Goal: Task Accomplishment & Management: Use online tool/utility

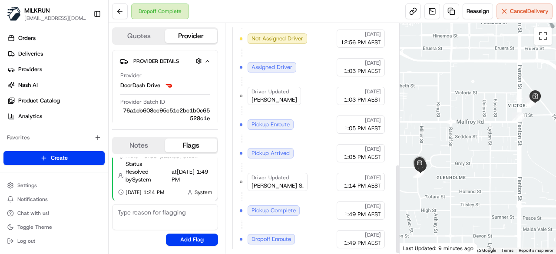
scroll to position [362, 0]
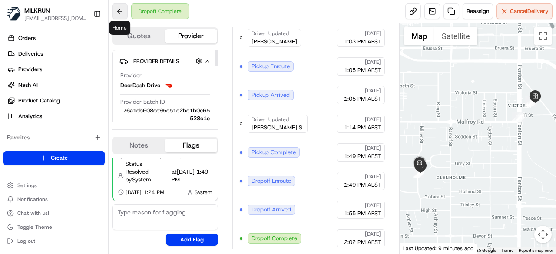
click at [119, 10] on button at bounding box center [120, 11] width 16 height 16
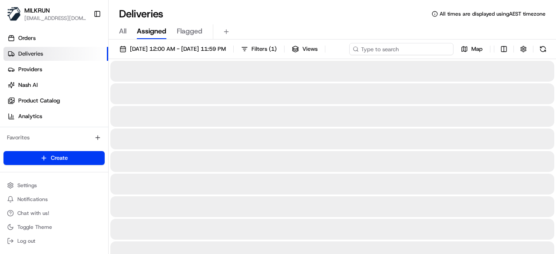
click at [411, 47] on input at bounding box center [401, 49] width 104 height 12
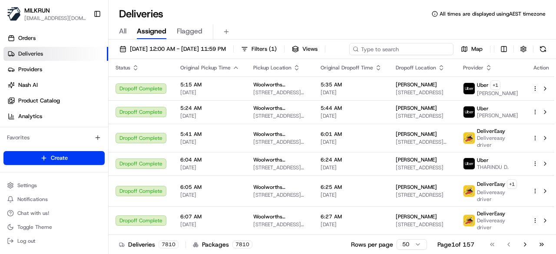
drag, startPoint x: 411, startPoint y: 47, endPoint x: 198, endPoint y: 63, distance: 213.9
paste input "Malinda Sauni"
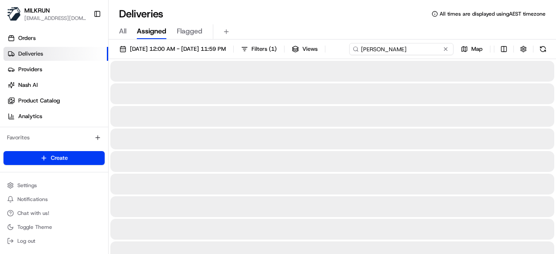
type input "Malinda Sauni"
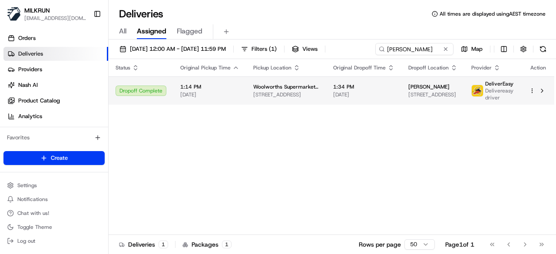
click at [412, 98] on span "3/27 Lancing Road, Sandringham, Auckland 1025, NZ" at bounding box center [432, 94] width 49 height 7
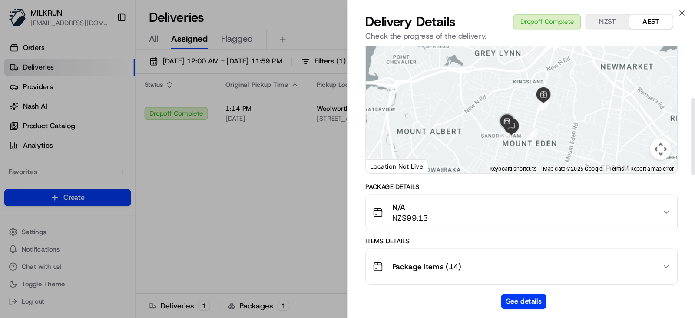
scroll to position [130, 0]
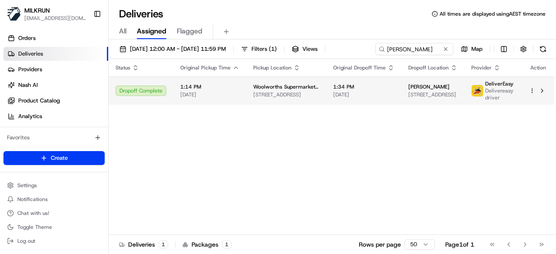
click at [532, 93] on html "MILKRUN kperera1@woolworths.com.au Toggle Sidebar Orders Deliveries Providers N…" at bounding box center [278, 127] width 556 height 254
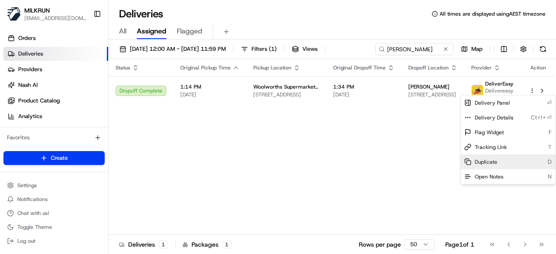
click at [470, 163] on rect at bounding box center [469, 163] width 4 height 4
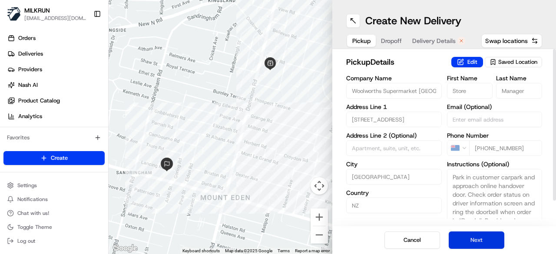
click at [494, 239] on button "Next" at bounding box center [477, 240] width 56 height 17
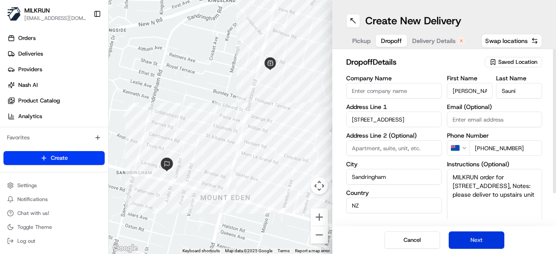
click at [493, 240] on button "Next" at bounding box center [477, 240] width 56 height 17
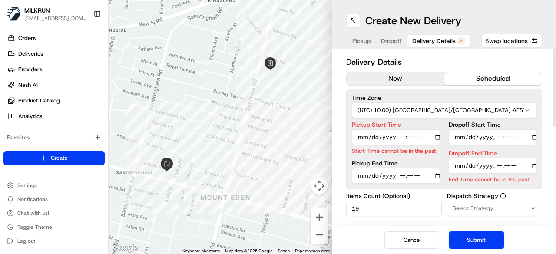
click at [415, 70] on div "Delivery Details now scheduled Time Zone (UTC+10.00) Australia/Brisbane AEST Pi…" at bounding box center [444, 243] width 196 height 374
click at [415, 71] on div "Delivery Details now scheduled Time Zone (UTC+10.00) Australia/Brisbane AEST Pi…" at bounding box center [444, 243] width 196 height 374
click at [421, 75] on button "now" at bounding box center [396, 78] width 98 height 13
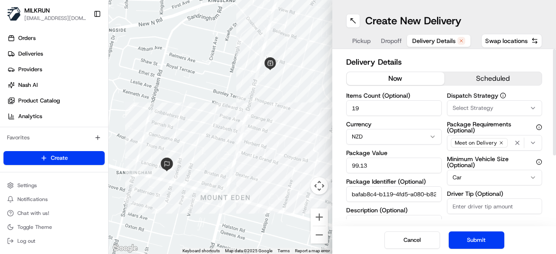
click at [479, 230] on div "Cancel Submit" at bounding box center [444, 240] width 224 height 28
click at [472, 232] on button "Submit" at bounding box center [477, 240] width 56 height 17
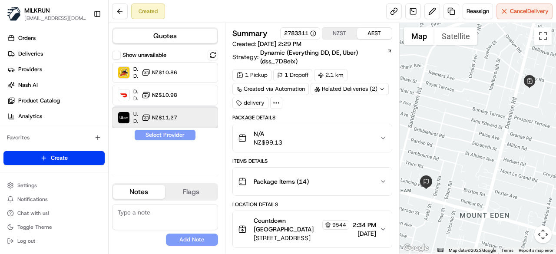
click at [196, 107] on div "Uber Dropoff ETA 28 minutes NZ$11.27" at bounding box center [165, 117] width 106 height 21
click at [184, 133] on button "Assign Provider" at bounding box center [165, 135] width 62 height 10
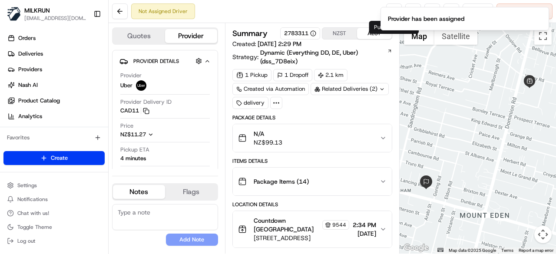
drag, startPoint x: 395, startPoint y: 7, endPoint x: 383, endPoint y: 5, distance: 11.4
click at [395, 7] on ol "Provider has been assigned" at bounding box center [465, 18] width 182 height 37
click at [541, 14] on icon "Notifications (F8)" at bounding box center [541, 14] width 7 height 7
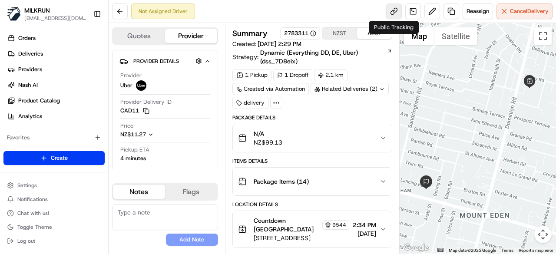
click at [392, 11] on link at bounding box center [394, 11] width 16 height 16
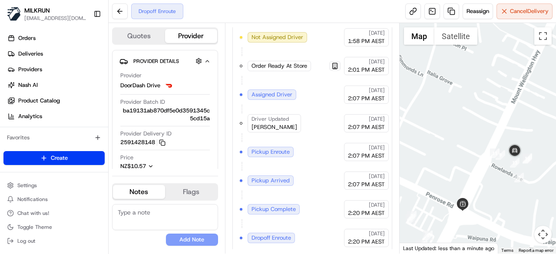
drag, startPoint x: 535, startPoint y: 176, endPoint x: 458, endPoint y: 194, distance: 78.8
click at [458, 194] on div at bounding box center [478, 138] width 157 height 231
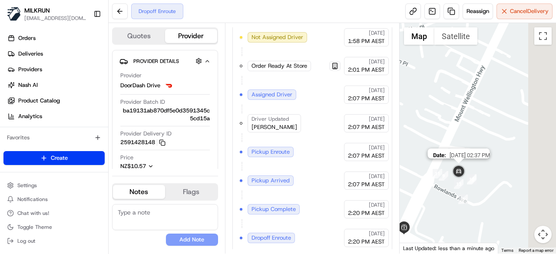
drag, startPoint x: 498, startPoint y: 152, endPoint x: 461, endPoint y: 176, distance: 44.4
click at [461, 176] on img at bounding box center [458, 171] width 17 height 17
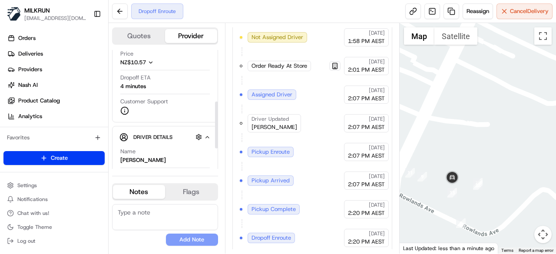
scroll to position [130, 0]
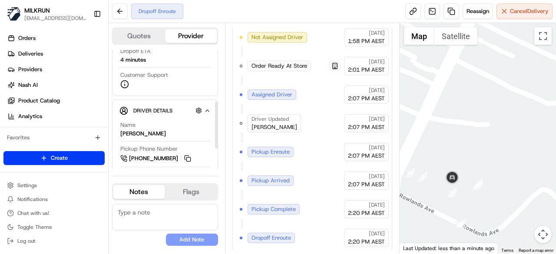
drag, startPoint x: 178, startPoint y: 132, endPoint x: 118, endPoint y: 130, distance: 60.0
click at [118, 130] on div "Driver Details Hidden ( 10 ) Name Ramandeep singh S. Pickup Phone Number +64 9 …" at bounding box center [165, 160] width 106 height 121
copy div "Ramandeep singh S."
click at [120, 8] on button at bounding box center [120, 11] width 16 height 16
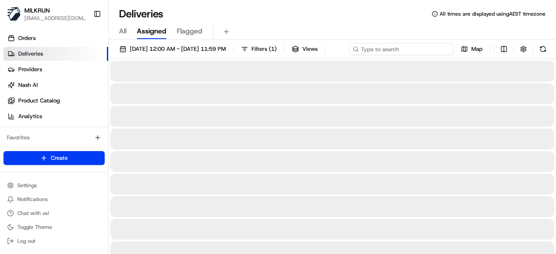
click at [429, 51] on input at bounding box center [401, 49] width 104 height 12
drag, startPoint x: 429, startPoint y: 51, endPoint x: 411, endPoint y: 49, distance: 17.5
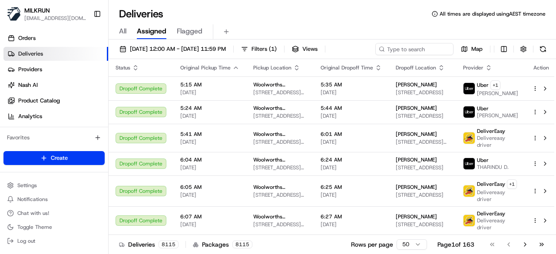
drag, startPoint x: 411, startPoint y: 49, endPoint x: 401, endPoint y: 53, distance: 11.3
click at [401, 53] on div "16/08/2025 12:00 AM - 16/08/2025 11:59 PM Filters ( 1 ) Views Map" at bounding box center [333, 51] width 448 height 16
click at [394, 47] on input at bounding box center [401, 49] width 104 height 12
paste input "Ramandeep singh S."
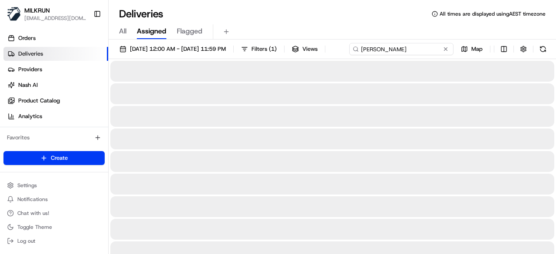
type input "Ramandeep singh S."
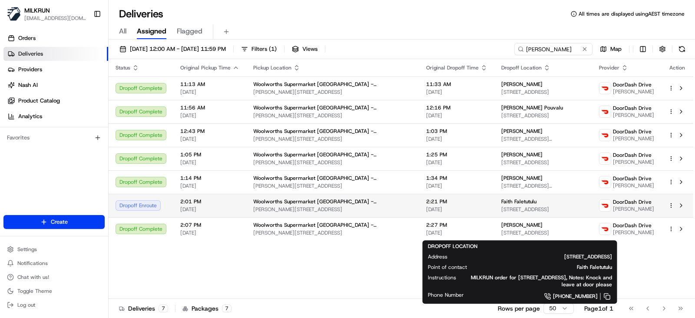
click at [509, 205] on div "Faith Faletutulu" at bounding box center [543, 201] width 84 height 7
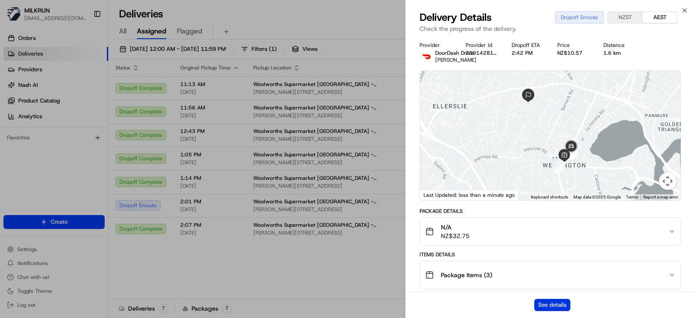
click at [551, 254] on button "See details" at bounding box center [552, 305] width 36 height 12
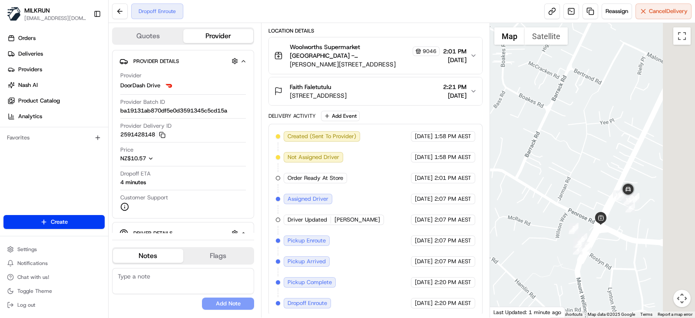
drag, startPoint x: 657, startPoint y: 257, endPoint x: 595, endPoint y: 195, distance: 87.6
click at [595, 195] on div at bounding box center [593, 170] width 206 height 295
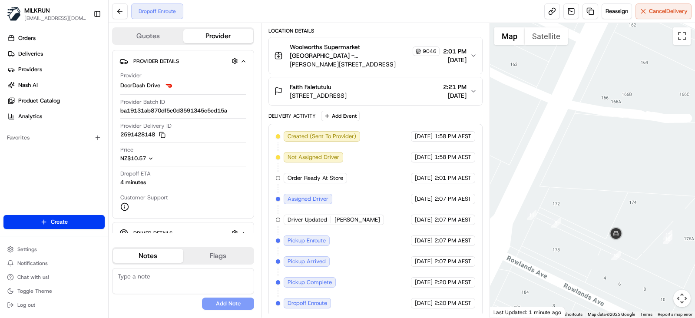
drag, startPoint x: 577, startPoint y: 229, endPoint x: 596, endPoint y: 256, distance: 33.4
click at [596, 256] on div at bounding box center [593, 170] width 206 height 295
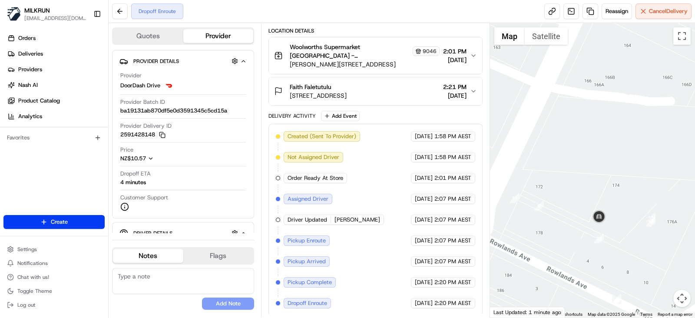
drag, startPoint x: 593, startPoint y: 251, endPoint x: 580, endPoint y: 240, distance: 16.6
click at [580, 240] on div at bounding box center [593, 170] width 206 height 295
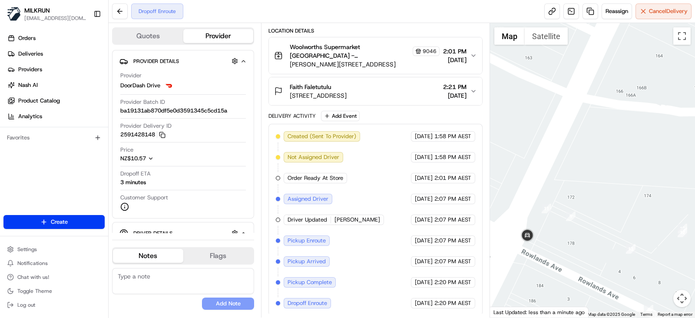
drag, startPoint x: 523, startPoint y: 241, endPoint x: 558, endPoint y: 253, distance: 36.7
click at [558, 253] on div at bounding box center [593, 170] width 206 height 295
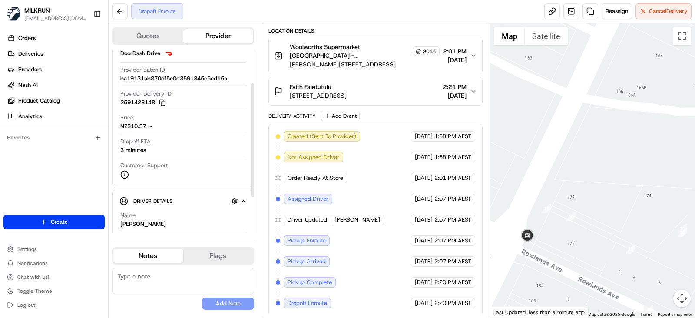
scroll to position [54, 0]
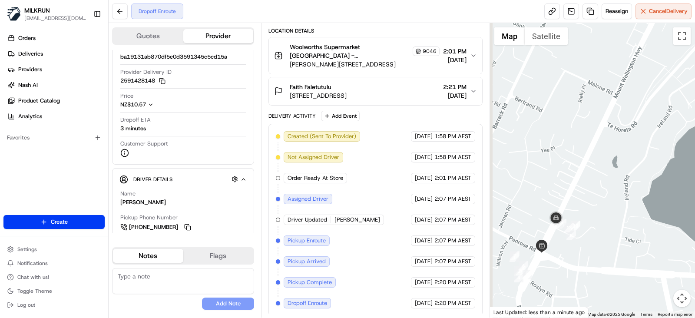
drag, startPoint x: 541, startPoint y: 235, endPoint x: 641, endPoint y: 244, distance: 100.4
click at [641, 244] on div at bounding box center [593, 170] width 206 height 295
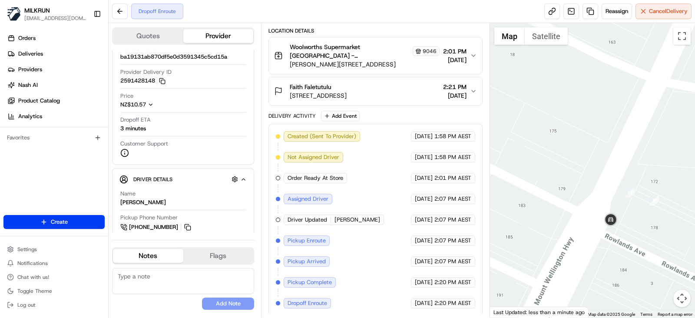
drag, startPoint x: 608, startPoint y: 254, endPoint x: 621, endPoint y: 242, distance: 17.8
click at [621, 242] on div at bounding box center [593, 170] width 206 height 295
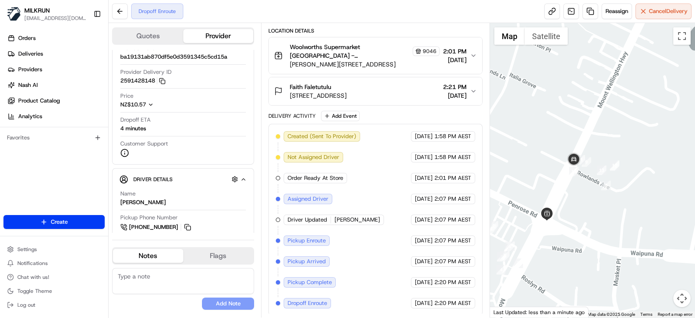
drag, startPoint x: 536, startPoint y: 218, endPoint x: 554, endPoint y: 233, distance: 23.4
click at [554, 233] on div at bounding box center [593, 170] width 206 height 295
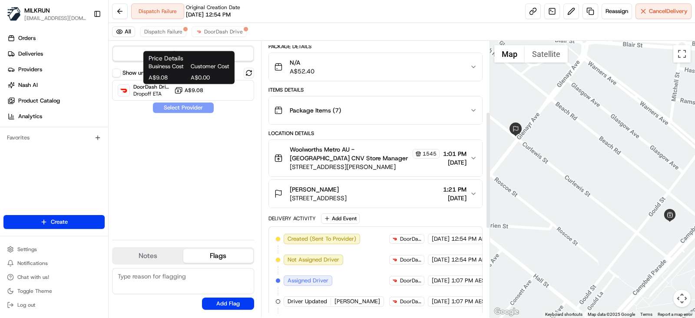
scroll to position [50, 0]
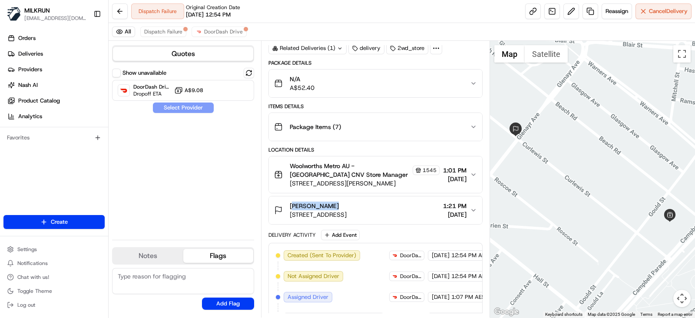
drag, startPoint x: 340, startPoint y: 204, endPoint x: 288, endPoint y: 202, distance: 52.2
click at [288, 202] on div "Libby Rodger Unit 4/77 Curlewis St, Bondi Beach, NSW 2026, AU" at bounding box center [310, 210] width 73 height 17
copy span "[PERSON_NAME]"
click at [112, 10] on button at bounding box center [120, 11] width 16 height 16
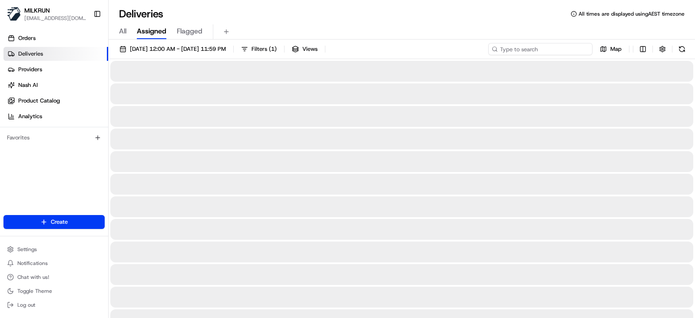
click at [556, 53] on input at bounding box center [540, 49] width 104 height 12
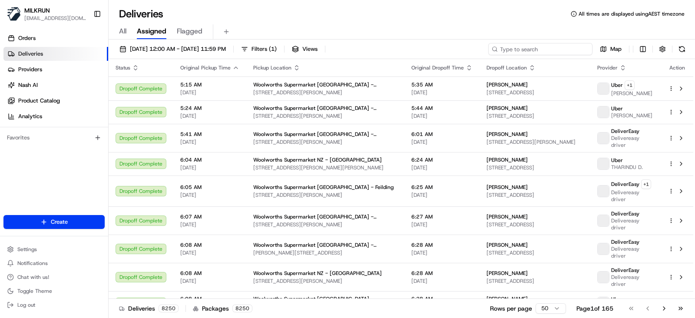
click at [512, 47] on input at bounding box center [540, 49] width 104 height 12
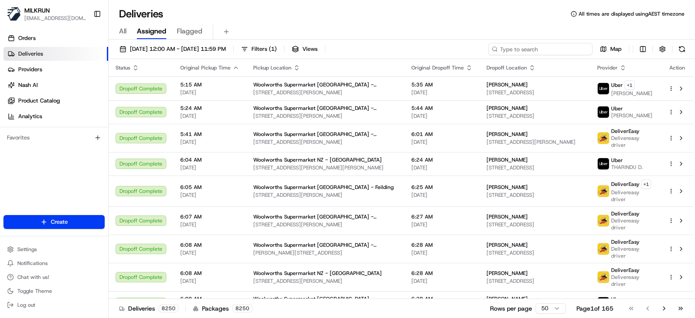
paste input "[PERSON_NAME]"
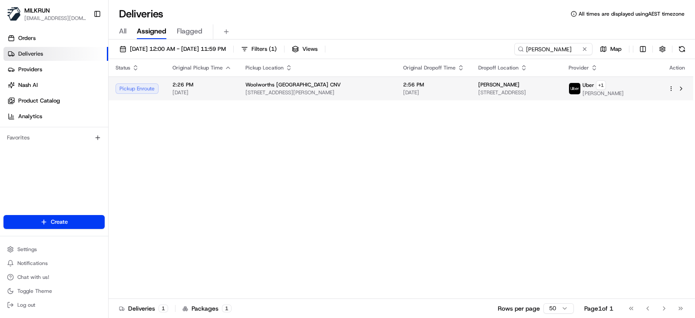
click at [554, 88] on div "[PERSON_NAME]" at bounding box center [516, 84] width 77 height 7
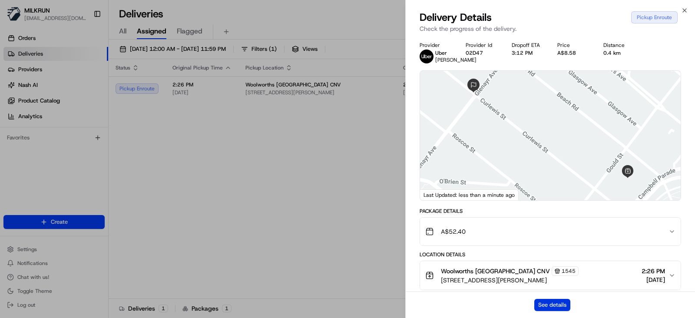
click at [549, 304] on button "See details" at bounding box center [552, 305] width 36 height 12
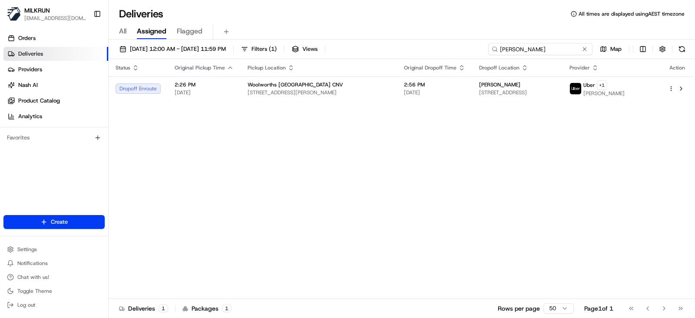
click at [545, 48] on input "[PERSON_NAME]" at bounding box center [540, 49] width 104 height 12
drag, startPoint x: 553, startPoint y: 47, endPoint x: 430, endPoint y: 42, distance: 122.6
click at [430, 42] on div "16/08/2025 12:00 AM - 16/08/2025 11:59 PM Filters ( 1 ) Views Libby Rodger Map …" at bounding box center [402, 180] width 587 height 280
paste input "Jessica Wakeman"
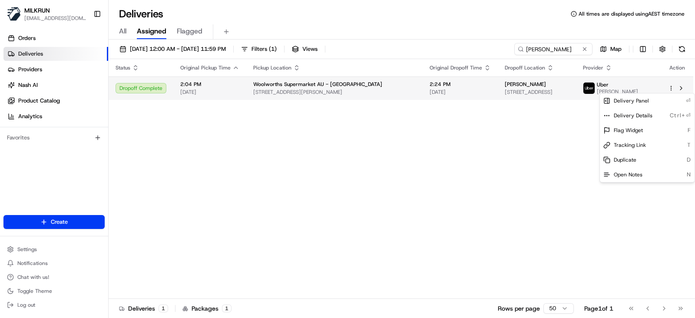
click at [671, 87] on html "MILKRUN kperera1@woolworths.com.au Toggle Sidebar Orders Deliveries Providers N…" at bounding box center [347, 159] width 695 height 318
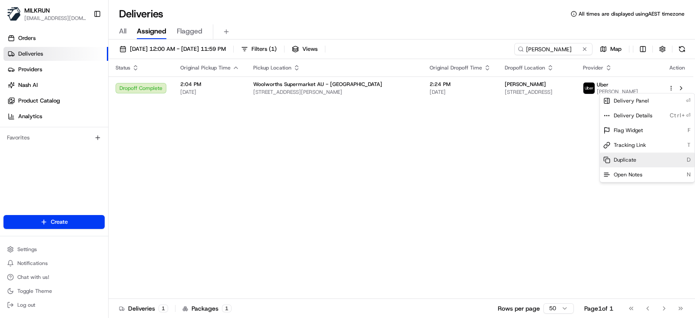
click at [633, 157] on span "Duplicate" at bounding box center [625, 159] width 23 height 7
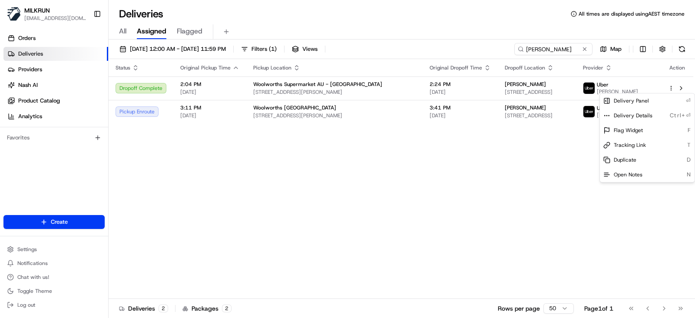
click at [441, 167] on html "MILKRUN kperera1@woolworths.com.au Toggle Sidebar Orders Deliveries Providers N…" at bounding box center [347, 159] width 695 height 318
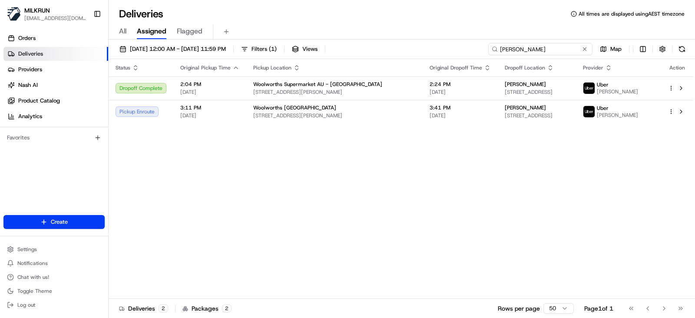
click at [558, 50] on input "[PERSON_NAME]" at bounding box center [540, 49] width 104 height 12
drag, startPoint x: 563, startPoint y: 51, endPoint x: 420, endPoint y: 48, distance: 143.4
click at [420, 48] on div "16/08/2025 12:00 AM - 16/08/2025 11:59 PM Filters ( 1 ) Views Jessica Wakeman M…" at bounding box center [402, 51] width 587 height 16
paste input "Brandon Owens"
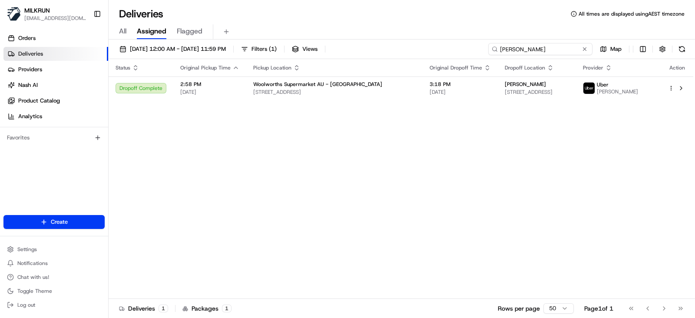
type input "Brandon Owens"
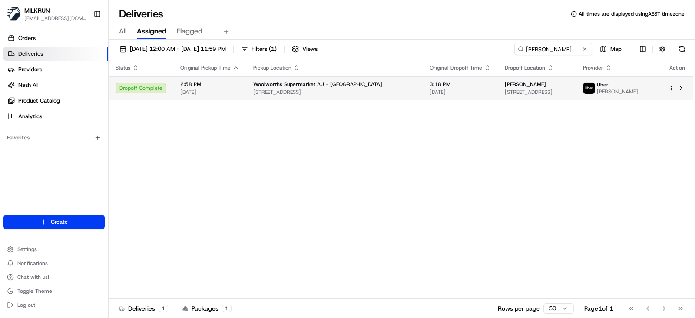
click at [668, 91] on html "MILKRUN kperera1@woolworths.com.au Toggle Sidebar Orders Deliveries Providers N…" at bounding box center [347, 159] width 695 height 318
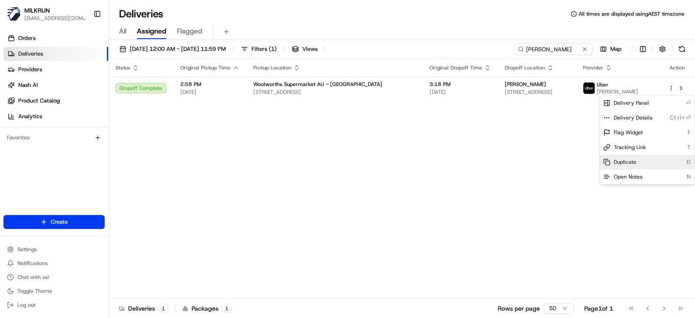
click at [625, 167] on div "Duplicate D" at bounding box center [647, 162] width 95 height 15
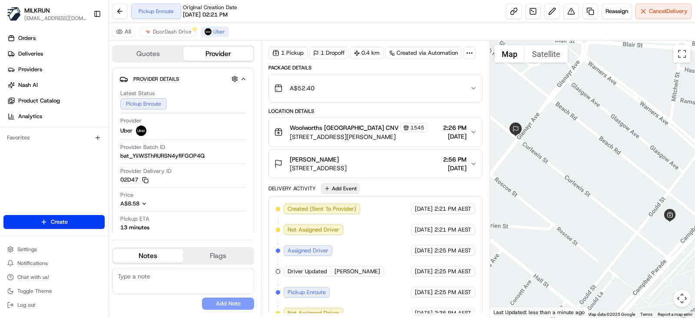
scroll to position [104, 0]
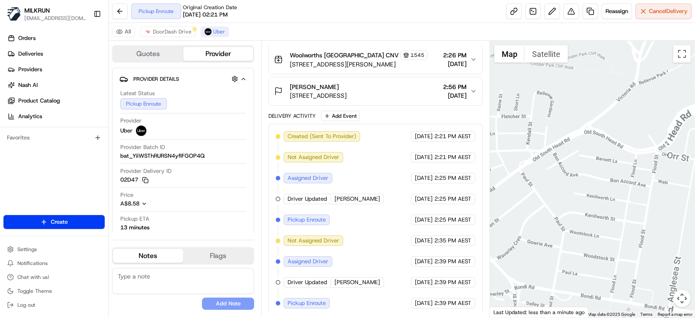
drag, startPoint x: 514, startPoint y: 240, endPoint x: 571, endPoint y: 259, distance: 60.2
click at [571, 259] on div at bounding box center [593, 179] width 206 height 277
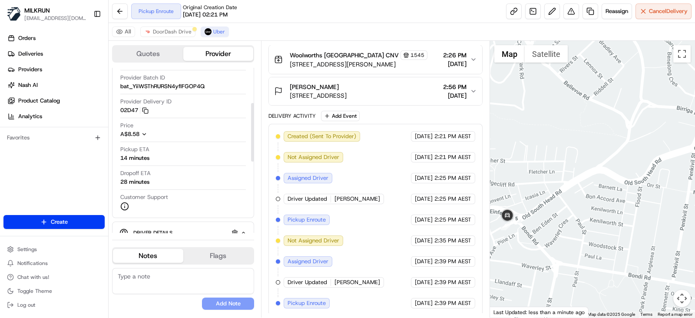
scroll to position [108, 0]
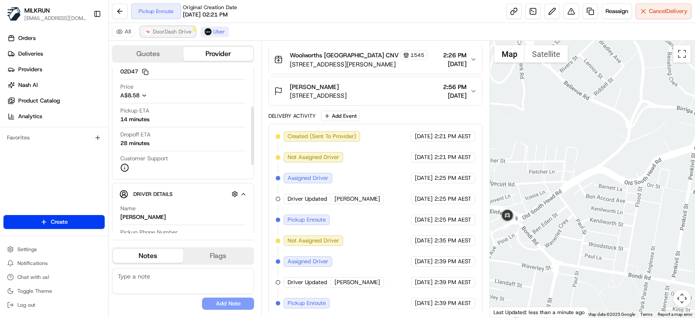
click at [169, 28] on span "DoorDash Drive" at bounding box center [172, 31] width 39 height 7
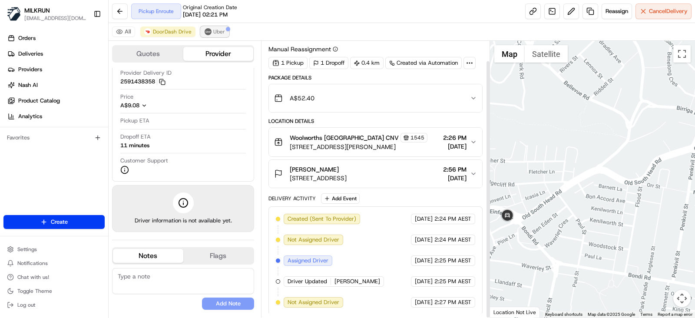
click at [215, 33] on span "Uber" at bounding box center [219, 31] width 12 height 7
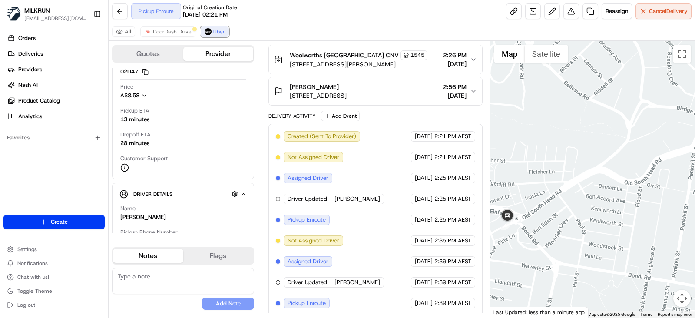
scroll to position [0, 0]
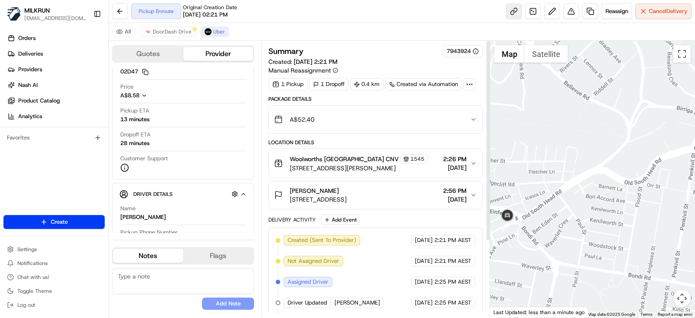
click at [512, 8] on link at bounding box center [514, 11] width 16 height 16
drag, startPoint x: 173, startPoint y: 41, endPoint x: 172, endPoint y: 31, distance: 9.6
click at [172, 41] on div "Quotes Provider Provider Details Hidden ( 1 ) Latest Status Pickup Enroute Prov…" at bounding box center [185, 179] width 153 height 277
click at [172, 30] on span "DoorDash Drive" at bounding box center [172, 31] width 39 height 7
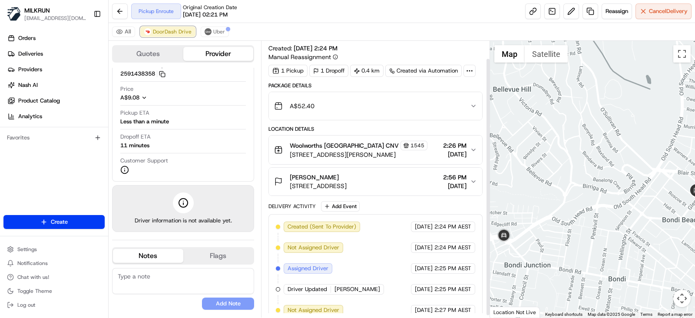
scroll to position [21, 0]
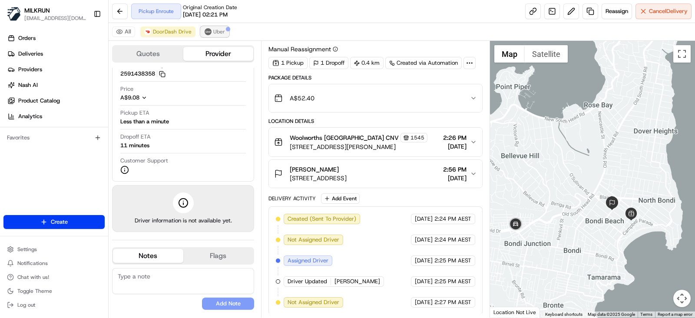
click at [207, 30] on img at bounding box center [208, 31] width 7 height 7
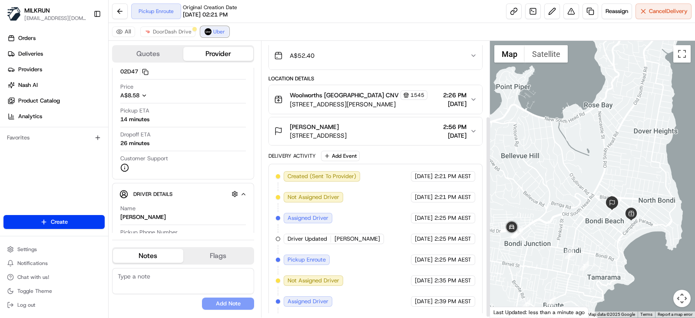
scroll to position [104, 0]
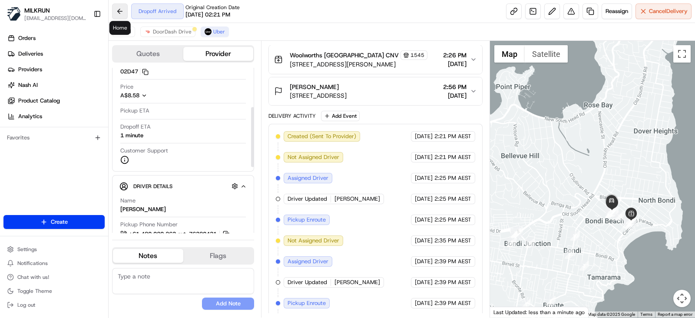
click at [115, 7] on button at bounding box center [120, 11] width 16 height 16
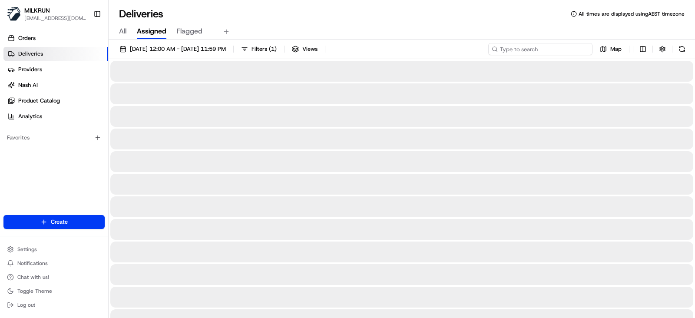
click at [544, 51] on input at bounding box center [540, 49] width 104 height 12
paste input "Shannon smith"
type input "Shannon smith"
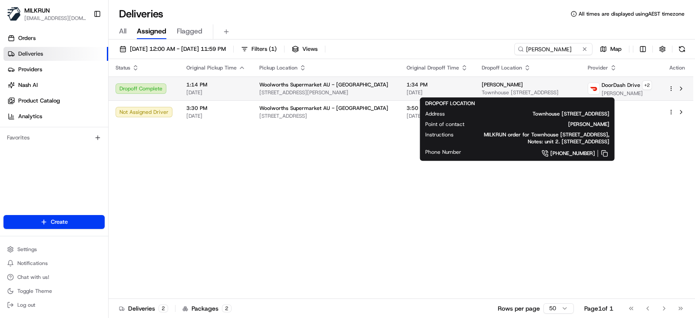
click at [558, 83] on div "Shannon smith" at bounding box center [528, 84] width 92 height 7
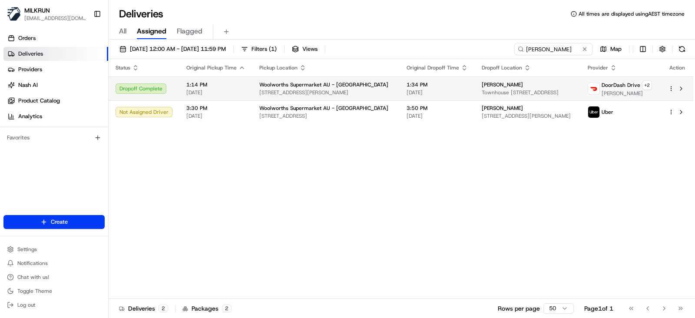
click at [585, 89] on td "DoorDash Drive + 2 David M." at bounding box center [621, 88] width 80 height 24
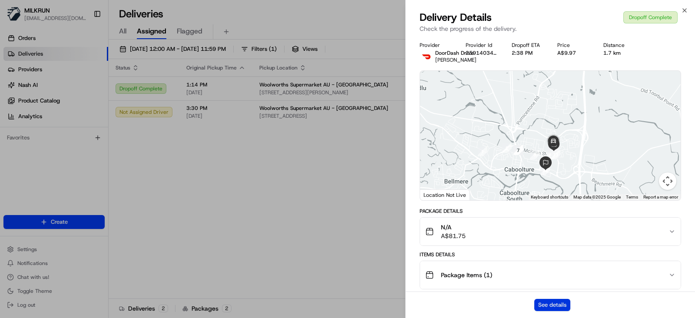
click at [552, 305] on button "See details" at bounding box center [552, 305] width 36 height 12
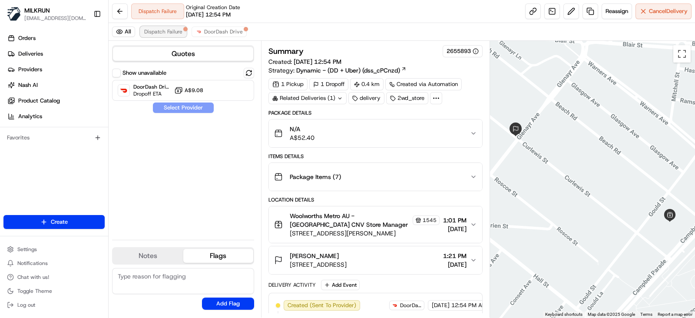
click at [154, 30] on span "Dispatch Failure" at bounding box center [163, 31] width 38 height 7
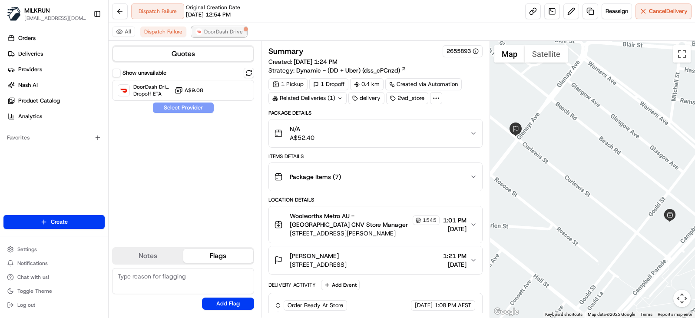
click at [204, 35] on span "DoorDash Drive" at bounding box center [223, 31] width 39 height 7
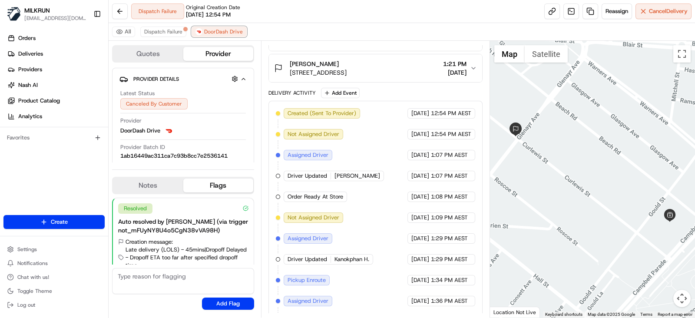
scroll to position [29, 0]
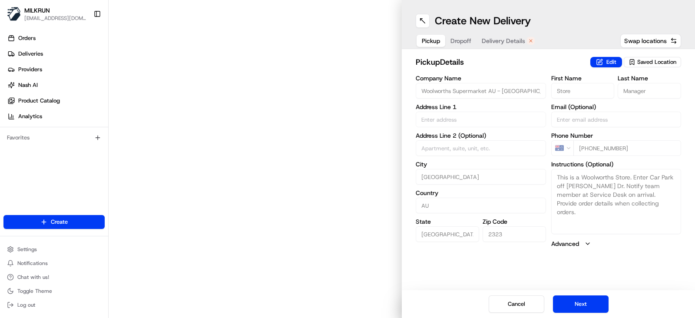
type input "1 [PERSON_NAME] Dr"
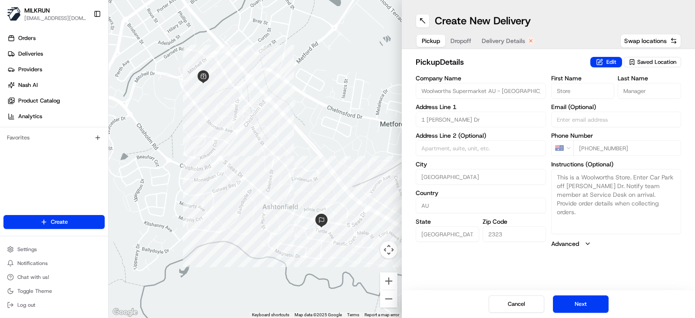
click at [584, 294] on div "Cancel Next" at bounding box center [548, 304] width 293 height 28
click at [586, 301] on button "Next" at bounding box center [581, 303] width 56 height 17
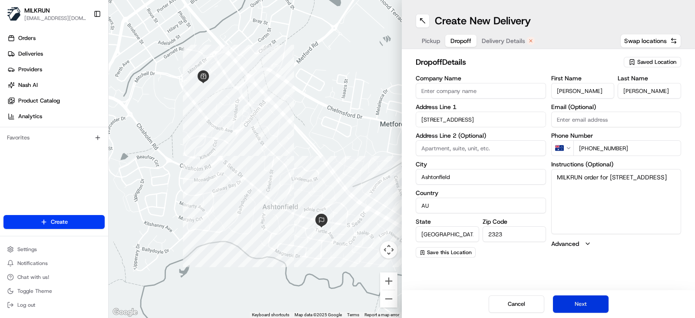
click at [586, 301] on button "Next" at bounding box center [581, 303] width 56 height 17
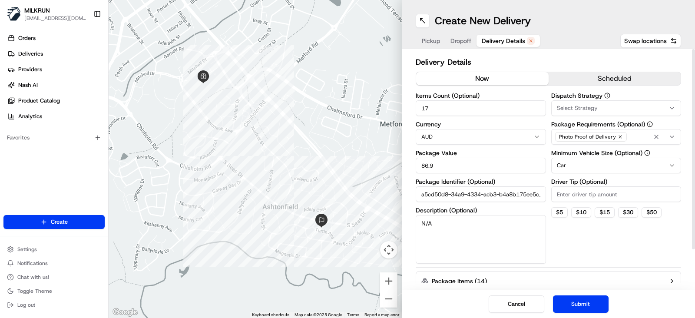
click at [502, 76] on button "now" at bounding box center [482, 78] width 133 height 13
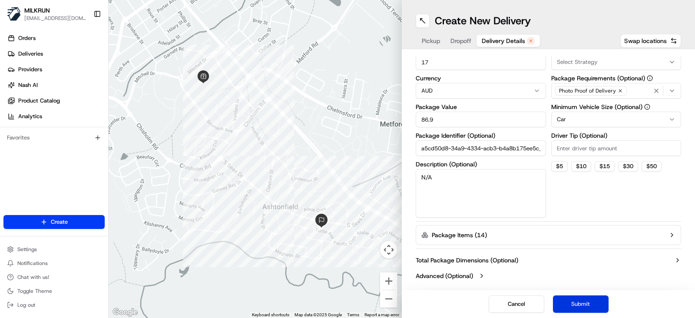
click at [588, 308] on button "Submit" at bounding box center [581, 303] width 56 height 17
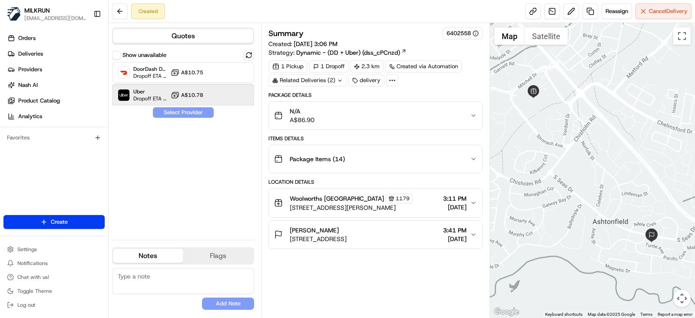
click at [214, 90] on div "Uber Dropoff ETA 43 minutes A$10.78" at bounding box center [183, 95] width 142 height 21
click at [192, 114] on button "Assign Provider" at bounding box center [184, 112] width 62 height 10
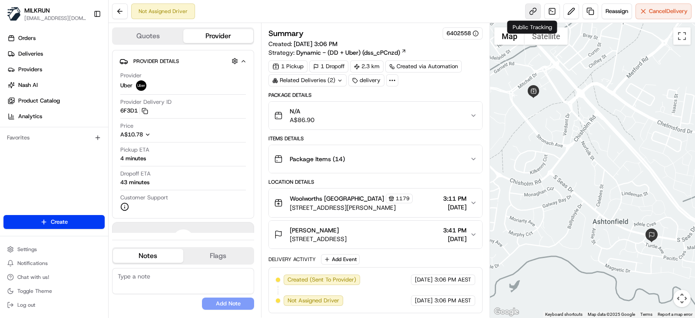
click at [537, 11] on link at bounding box center [533, 11] width 16 height 16
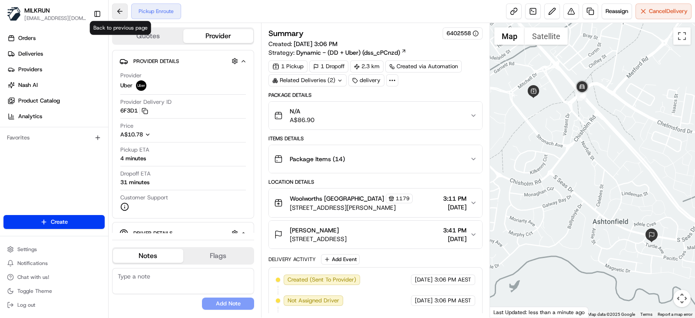
click at [122, 12] on button at bounding box center [120, 11] width 16 height 16
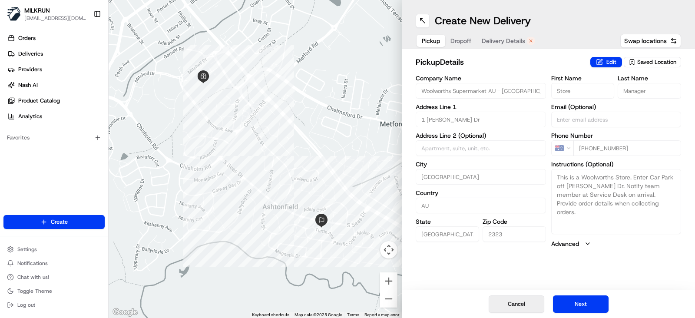
click at [508, 301] on button "Cancel" at bounding box center [517, 303] width 56 height 17
type input "+1"
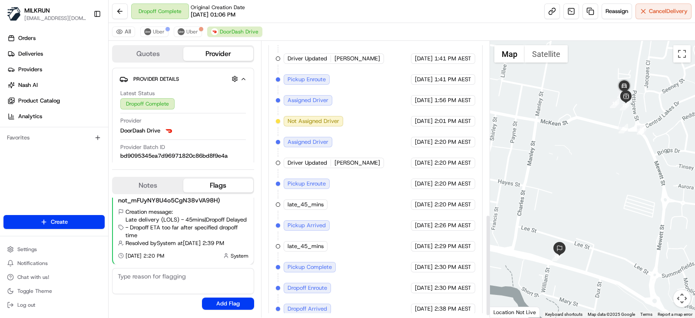
scroll to position [479, 0]
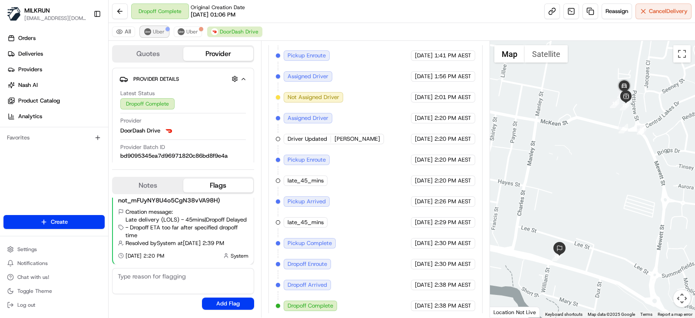
click at [161, 31] on span "Uber" at bounding box center [159, 31] width 12 height 7
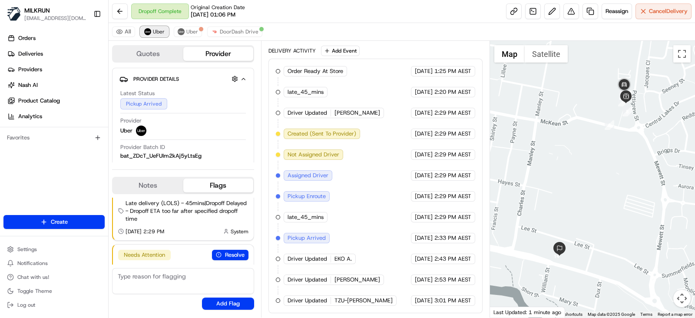
scroll to position [231, 0]
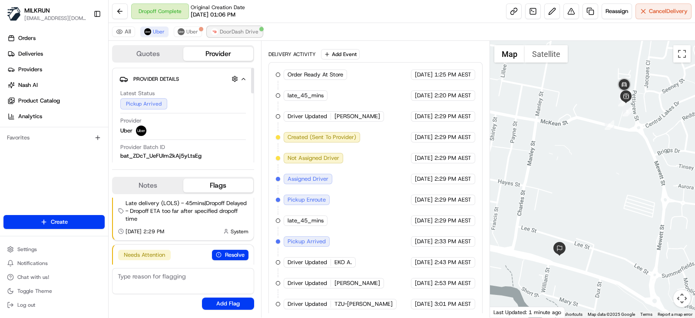
click at [245, 28] on span "DoorDash Drive" at bounding box center [239, 31] width 39 height 7
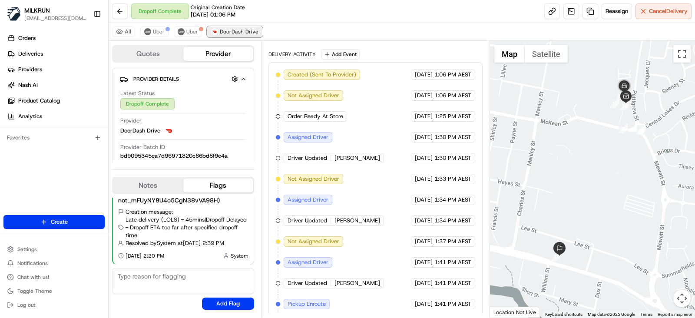
scroll to position [479, 0]
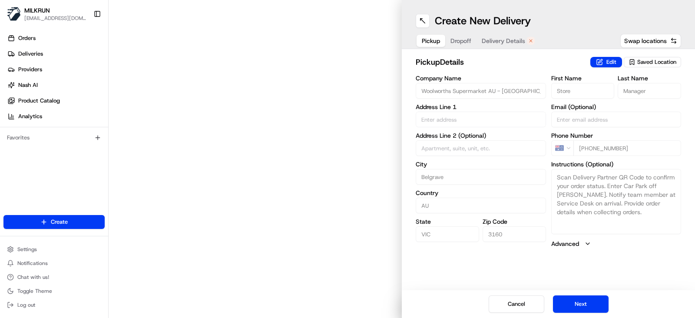
type input "[STREET_ADDRESS]"
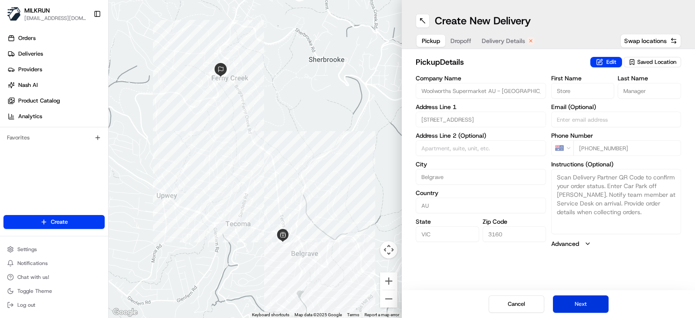
click at [574, 306] on button "Next" at bounding box center [581, 303] width 56 height 17
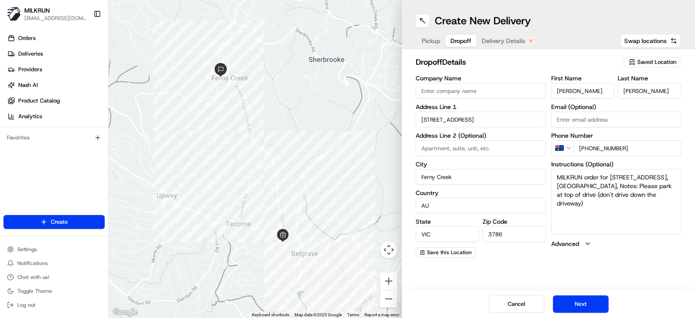
drag, startPoint x: 579, startPoint y: 306, endPoint x: 581, endPoint y: 294, distance: 11.9
click at [579, 305] on button "Next" at bounding box center [581, 303] width 56 height 17
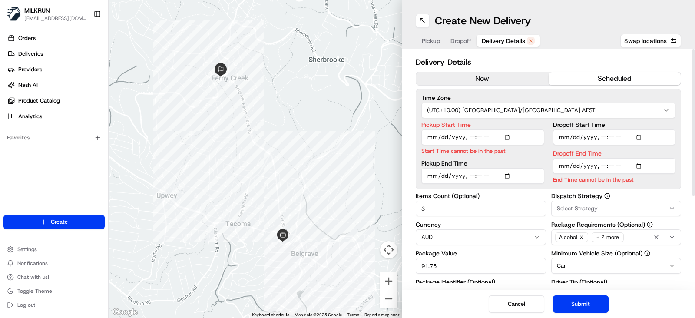
click at [467, 81] on button "now" at bounding box center [482, 78] width 133 height 13
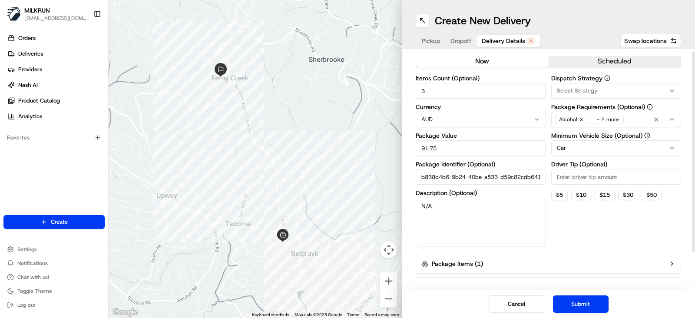
scroll to position [46, 0]
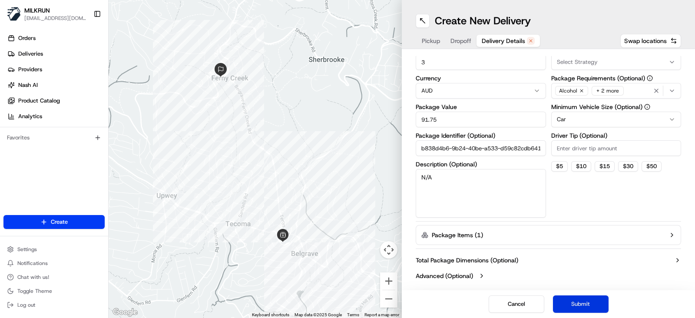
click at [581, 301] on button "Submit" at bounding box center [581, 303] width 56 height 17
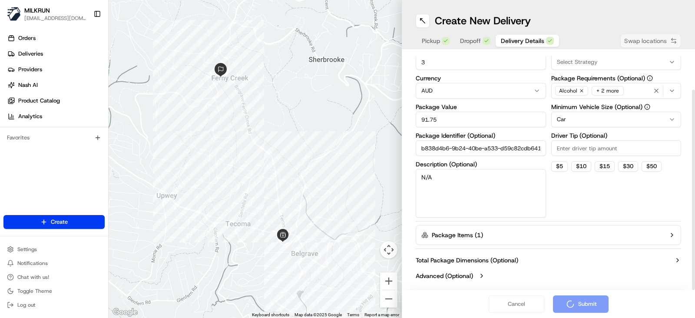
scroll to position [13, 0]
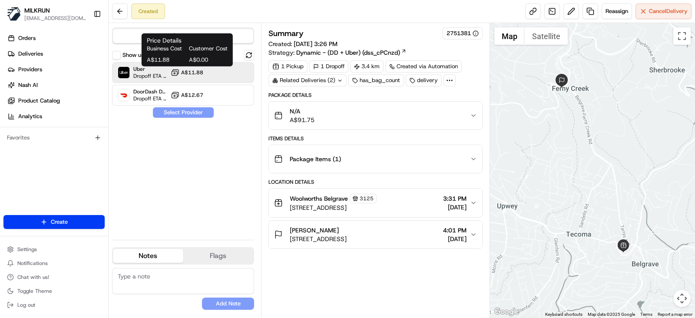
click at [183, 70] on span "A$11.88" at bounding box center [192, 72] width 22 height 7
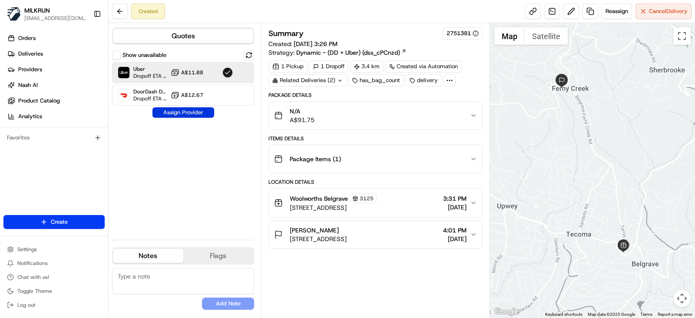
click at [192, 111] on button "Assign Provider" at bounding box center [184, 112] width 62 height 10
click at [452, 112] on div "N/A A$91.75" at bounding box center [372, 115] width 196 height 17
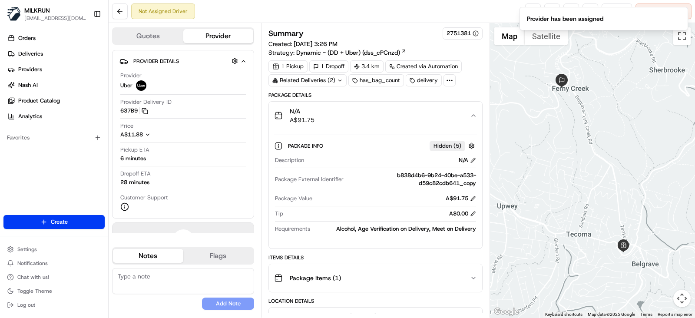
click at [506, 7] on div "Not Assigned Driver Reassign Cancel Delivery" at bounding box center [402, 11] width 587 height 23
click at [681, 16] on icon "Notifications (F8)" at bounding box center [680, 14] width 7 height 7
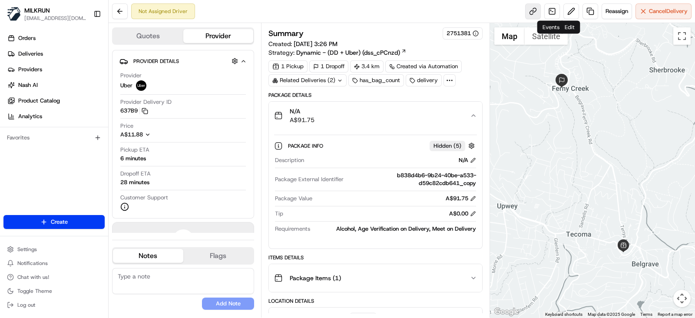
click at [531, 13] on link at bounding box center [533, 11] width 16 height 16
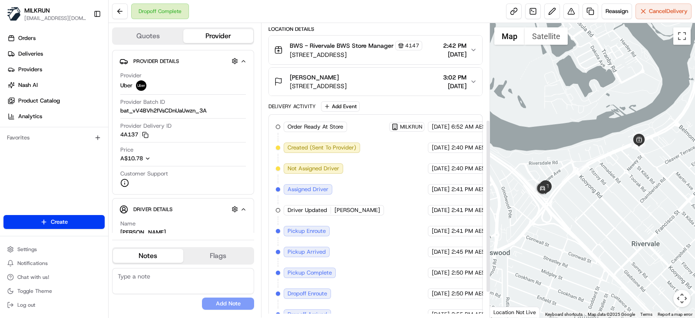
scroll to position [163, 0]
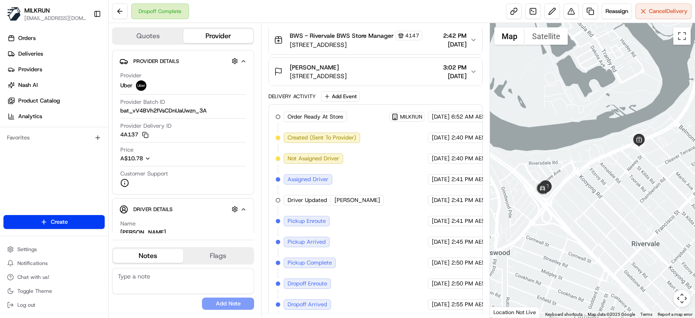
drag, startPoint x: 342, startPoint y: 63, endPoint x: 285, endPoint y: 68, distance: 56.7
click at [285, 68] on div "[PERSON_NAME] [STREET_ADDRESS]" at bounding box center [310, 71] width 73 height 17
copy span "[PERSON_NAME]"
click at [125, 13] on button at bounding box center [120, 11] width 16 height 16
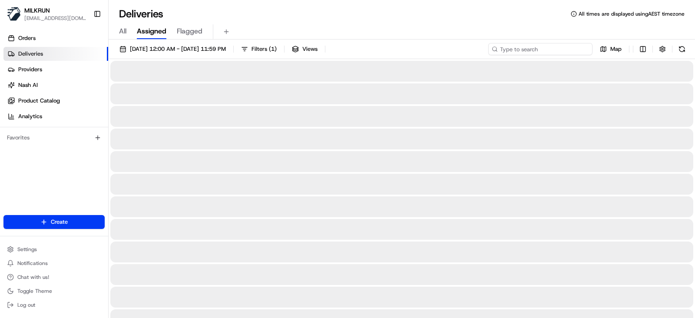
click at [538, 53] on input at bounding box center [540, 49] width 104 height 12
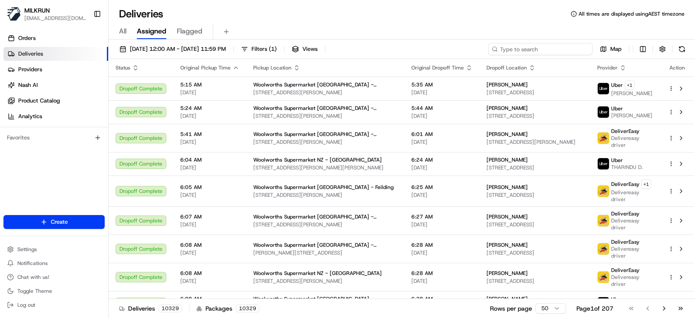
paste input "[PERSON_NAME]"
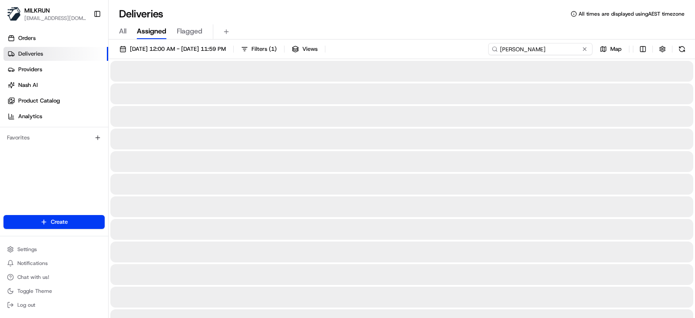
type input "[PERSON_NAME]"
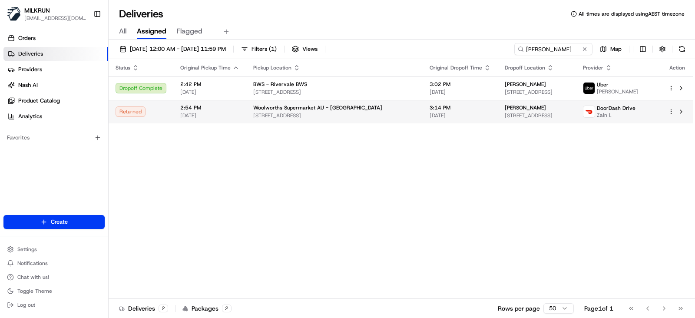
click at [547, 116] on span "[STREET_ADDRESS]" at bounding box center [537, 115] width 64 height 7
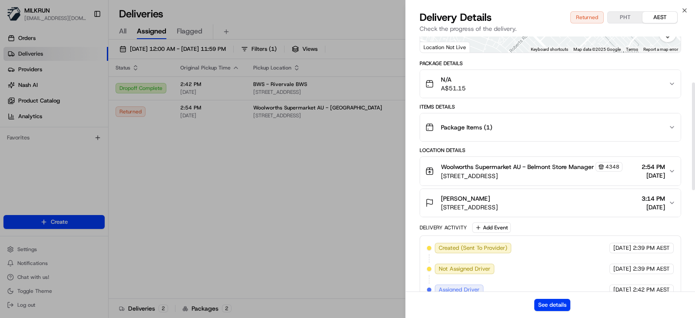
scroll to position [108, 0]
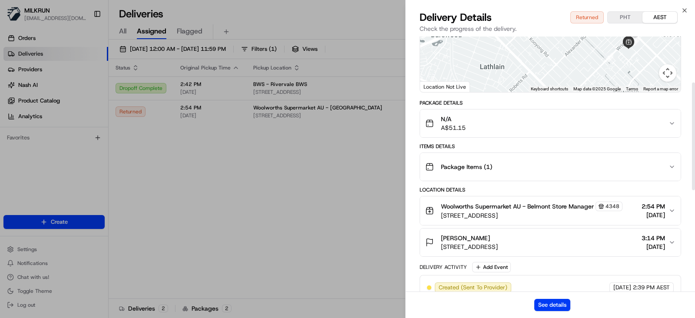
click at [674, 118] on button "N/A A$51.15" at bounding box center [550, 123] width 261 height 28
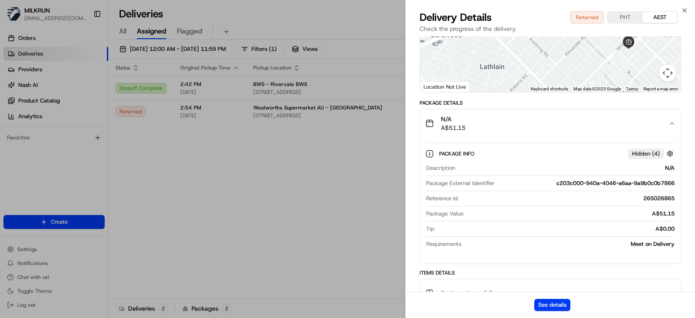
click at [674, 118] on button "N/A A$51.15" at bounding box center [550, 123] width 261 height 28
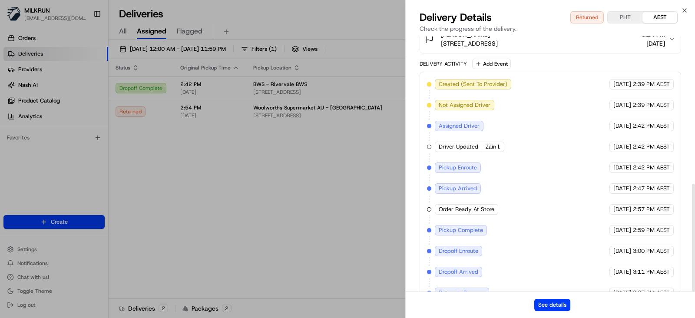
scroll to position [348, 0]
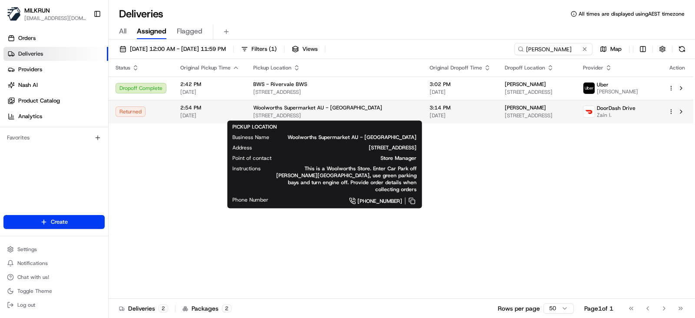
click at [265, 116] on span "[STREET_ADDRESS]" at bounding box center [334, 115] width 163 height 7
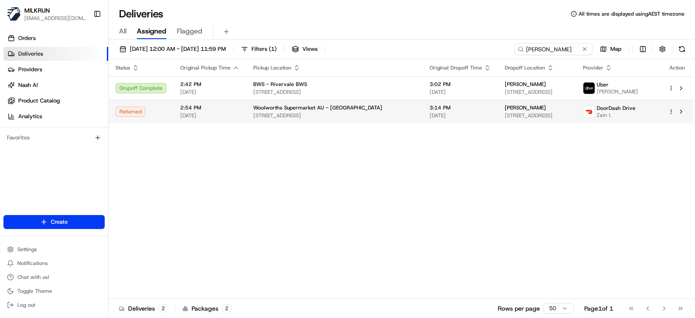
click at [674, 112] on html "MILKRUN [EMAIL_ADDRESS][DOMAIN_NAME] Toggle Sidebar Orders Deliveries Providers…" at bounding box center [347, 159] width 695 height 318
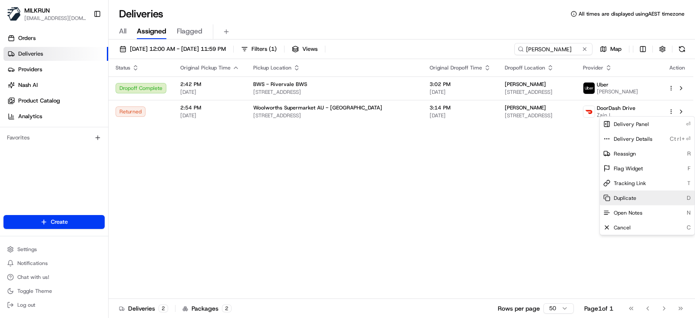
click at [642, 193] on div "Duplicate D" at bounding box center [647, 198] width 95 height 15
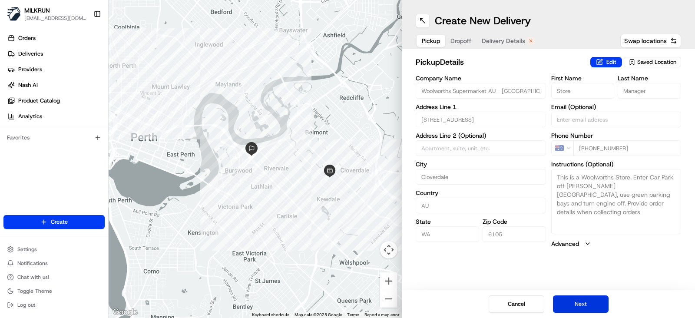
click at [574, 300] on button "Next" at bounding box center [581, 303] width 56 height 17
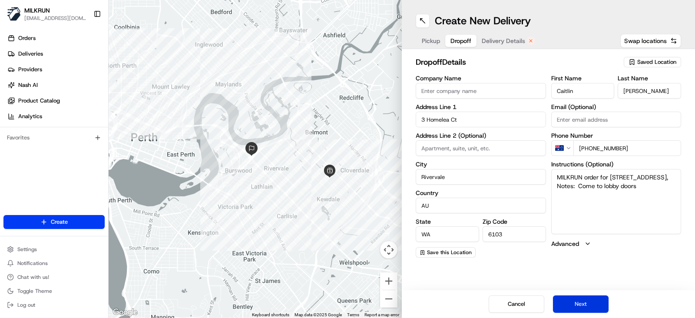
click at [574, 300] on button "Next" at bounding box center [581, 303] width 56 height 17
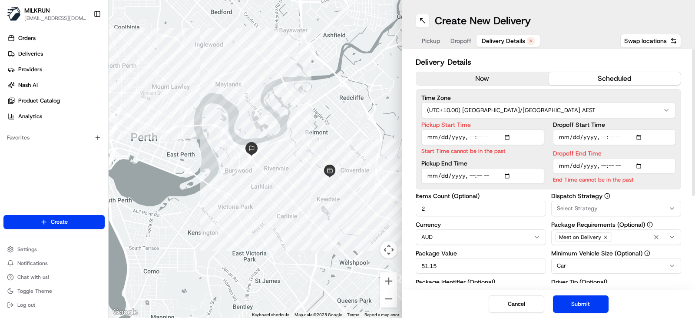
click at [476, 81] on button "now" at bounding box center [482, 78] width 133 height 13
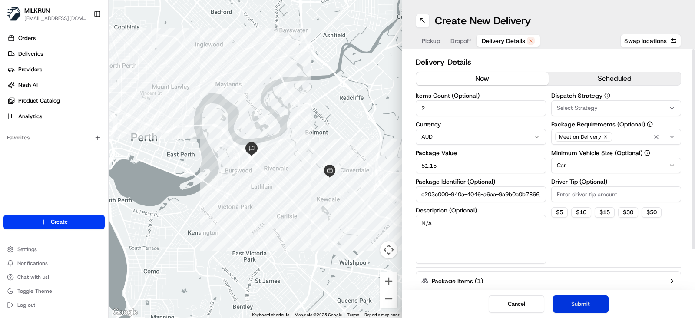
click at [583, 298] on button "Submit" at bounding box center [581, 303] width 56 height 17
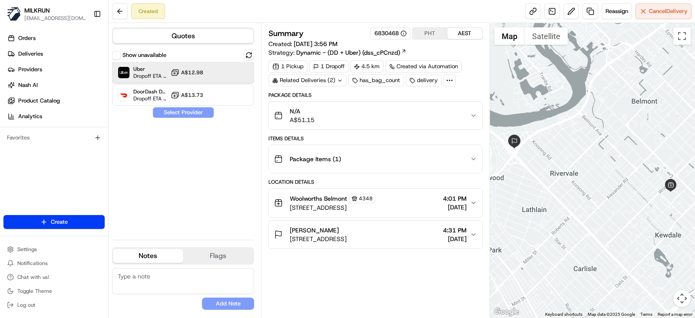
click at [226, 75] on div at bounding box center [227, 72] width 10 height 10
click at [185, 109] on button "Assign Provider" at bounding box center [184, 112] width 62 height 10
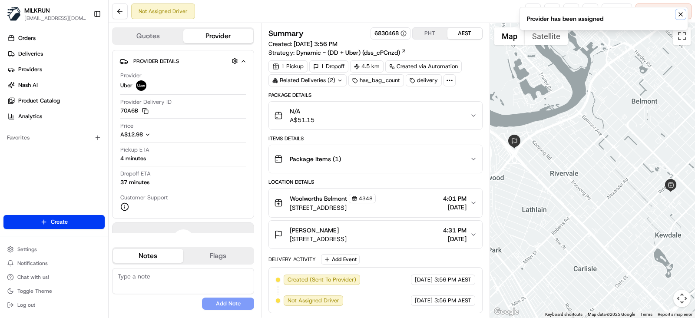
click at [677, 13] on button "Notifications (F8)" at bounding box center [681, 14] width 10 height 10
drag, startPoint x: 677, startPoint y: 13, endPoint x: 664, endPoint y: 13, distance: 13.5
click at [678, 13] on icon "Notifications (F8)" at bounding box center [680, 14] width 7 height 7
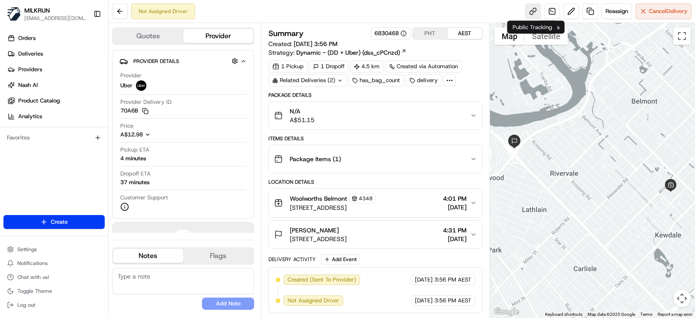
click at [531, 11] on link at bounding box center [533, 11] width 16 height 16
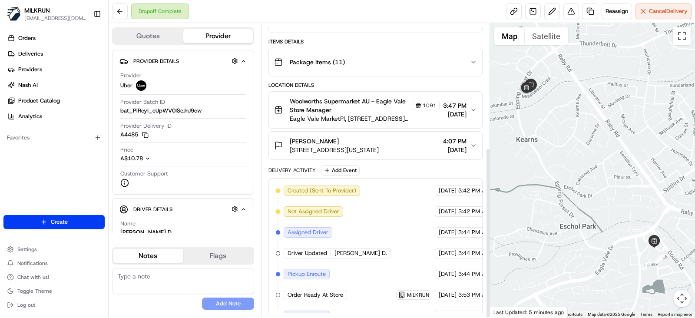
scroll to position [213, 0]
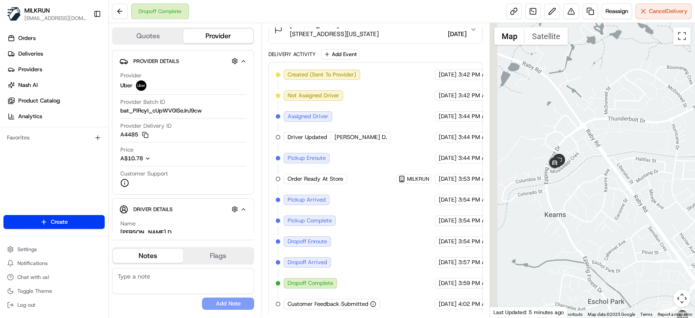
drag, startPoint x: 545, startPoint y: 145, endPoint x: 554, endPoint y: 179, distance: 35.6
click at [554, 179] on div at bounding box center [593, 170] width 206 height 295
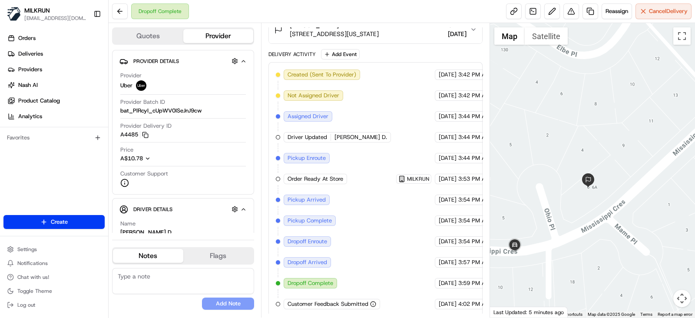
drag, startPoint x: 555, startPoint y: 236, endPoint x: 641, endPoint y: 205, distance: 90.8
click at [640, 206] on div at bounding box center [593, 170] width 206 height 295
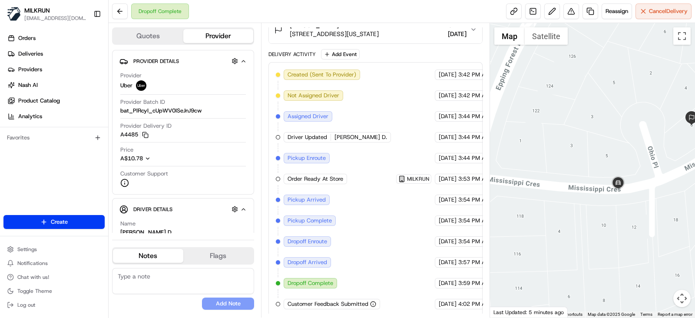
drag, startPoint x: 652, startPoint y: 223, endPoint x: 595, endPoint y: 230, distance: 57.3
click at [597, 230] on div at bounding box center [593, 170] width 206 height 295
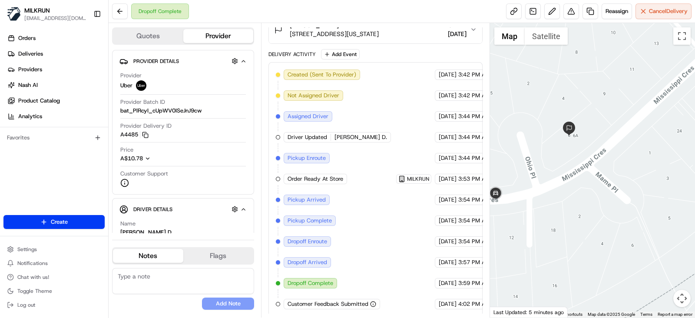
drag, startPoint x: 487, startPoint y: 133, endPoint x: 501, endPoint y: 138, distance: 14.7
click at [501, 138] on div "Quotes Provider Provider Details Hidden ( 3 ) Provider Uber Provider Batch ID b…" at bounding box center [402, 170] width 587 height 295
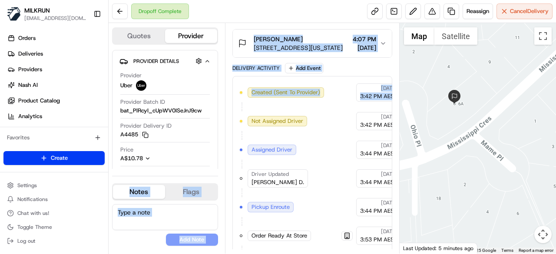
drag, startPoint x: 223, startPoint y: 116, endPoint x: 237, endPoint y: 116, distance: 13.5
click at [237, 116] on div "Quotes Provider Provider Details Hidden ( 3 ) Provider Uber Provider Batch ID b…" at bounding box center [254, 138] width 291 height 231
click at [236, 116] on div "Created (Sent To Provider) Uber 16/08/2025 3:42 PM AEST Not Assigned Driver Ube…" at bounding box center [312, 250] width 160 height 348
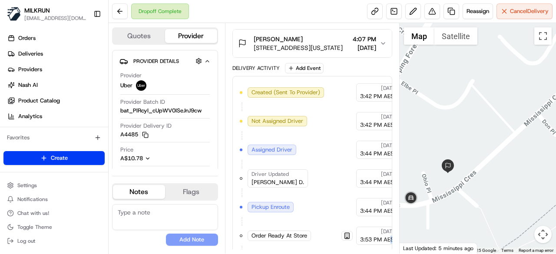
scroll to position [213, 7]
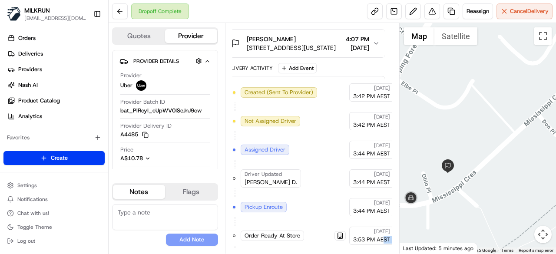
click at [392, 243] on div "Summary 0220006 Created: 16/08/2025 3:42 PM Strategy: Dynamic - (DD + Uber) (ds…" at bounding box center [312, 138] width 175 height 231
drag, startPoint x: 381, startPoint y: 252, endPoint x: 391, endPoint y: 252, distance: 10.0
click at [391, 252] on div "Summary 0220006 Created: 16/08/2025 3:42 PM Strategy: Dynamic - (DD + Uber) (ds…" at bounding box center [312, 138] width 175 height 231
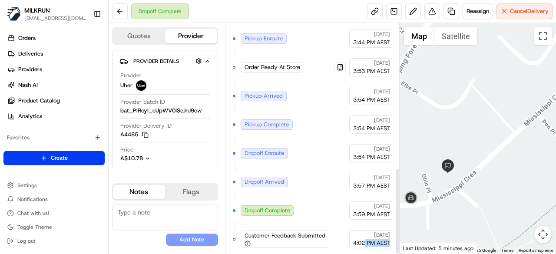
drag, startPoint x: 382, startPoint y: 246, endPoint x: 362, endPoint y: 247, distance: 20.0
click at [362, 247] on div "Summary 0220006 Created: 16/08/2025 3:42 PM Strategy: Dynamic - (DD + Uber) (ds…" at bounding box center [312, 138] width 160 height 222
click at [365, 246] on div "Created (Sent To Provider) Uber 16/08/2025 3:42 PM AEST Not Assigned Driver Ube…" at bounding box center [306, 81] width 160 height 348
click at [325, 151] on div "Created (Sent To Provider) Uber 16/08/2025 3:42 PM AEST Not Assigned Driver Ube…" at bounding box center [305, 82] width 145 height 334
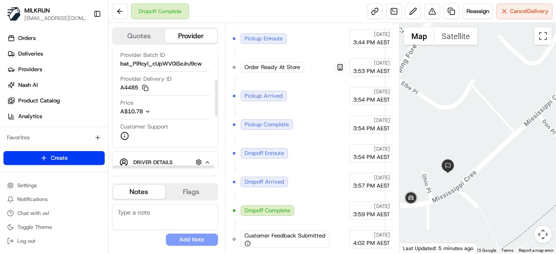
scroll to position [43, 0]
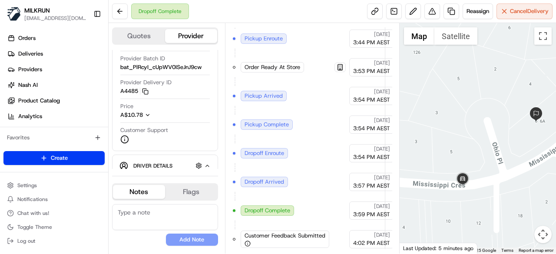
drag, startPoint x: 455, startPoint y: 193, endPoint x: 492, endPoint y: 176, distance: 41.0
click at [492, 176] on div at bounding box center [478, 138] width 157 height 231
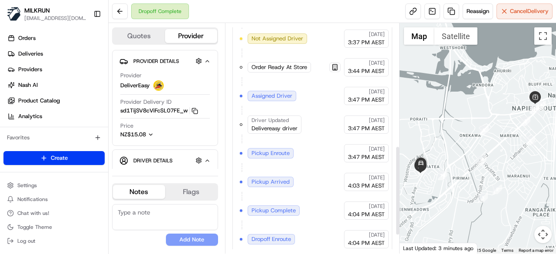
scroll to position [362, 0]
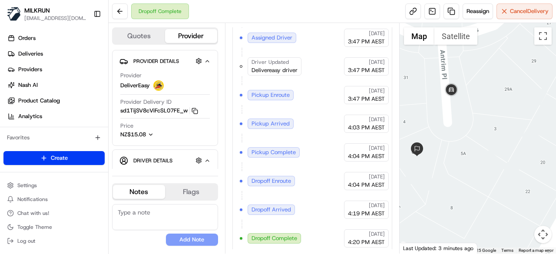
drag, startPoint x: 431, startPoint y: 159, endPoint x: 484, endPoint y: 139, distance: 56.4
click at [484, 139] on div at bounding box center [478, 138] width 157 height 231
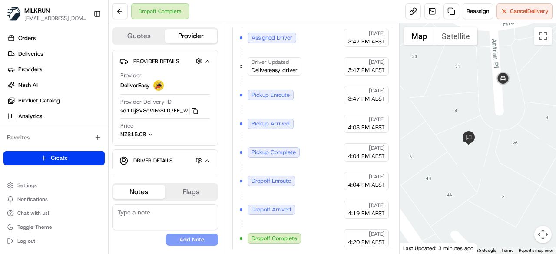
drag, startPoint x: 441, startPoint y: 193, endPoint x: 476, endPoint y: 187, distance: 35.3
click at [476, 187] on div at bounding box center [478, 138] width 157 height 231
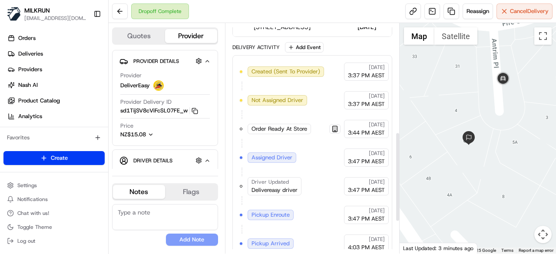
scroll to position [145, 0]
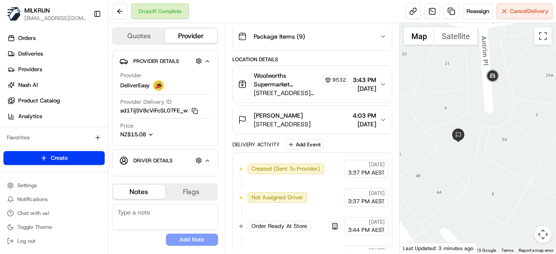
drag, startPoint x: 466, startPoint y: 72, endPoint x: 466, endPoint y: 95, distance: 23.5
click at [466, 95] on div at bounding box center [478, 138] width 157 height 231
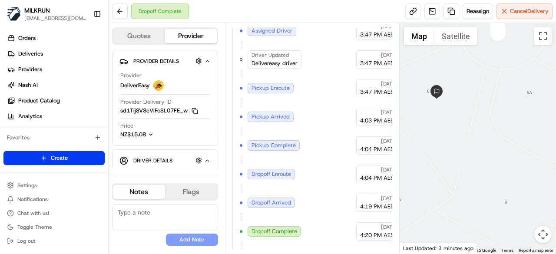
scroll to position [391, 0]
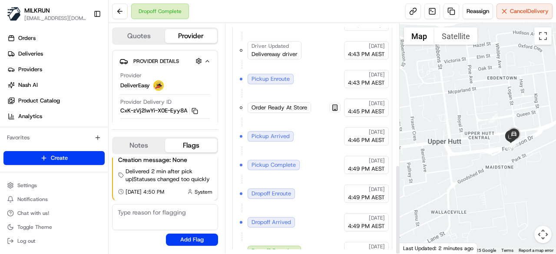
scroll to position [362, 0]
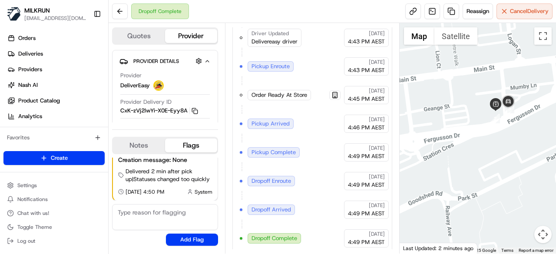
drag, startPoint x: 514, startPoint y: 141, endPoint x: 502, endPoint y: 154, distance: 17.2
click at [502, 154] on div at bounding box center [478, 138] width 157 height 231
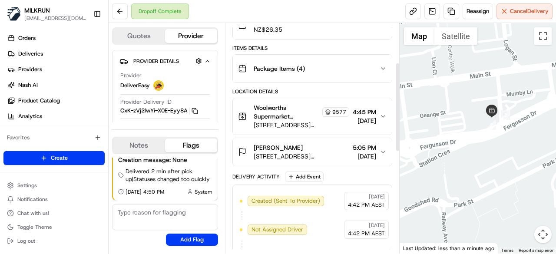
scroll to position [102, 0]
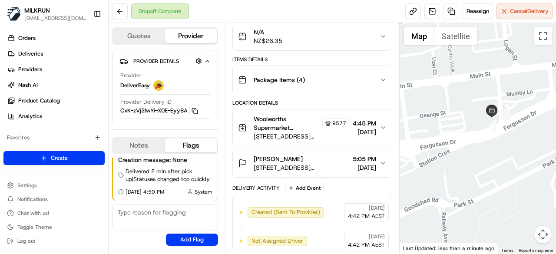
click at [289, 132] on span "10 Russell St, Upper Hutt, Wellington 5018, NZ" at bounding box center [302, 136] width 96 height 9
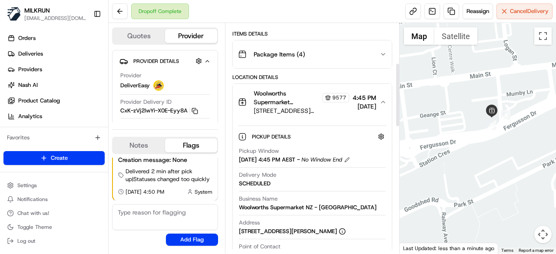
scroll to position [145, 0]
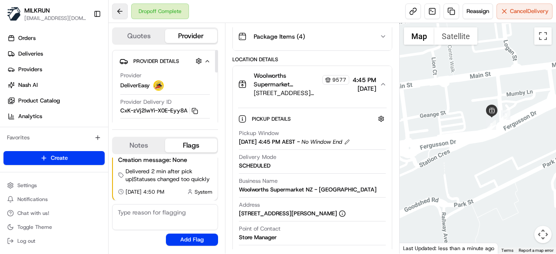
click at [122, 13] on button at bounding box center [120, 11] width 16 height 16
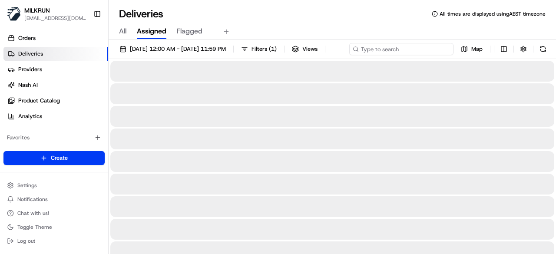
click at [421, 48] on div "16/08/2025 12:00 AM - 16/08/2025 11:59 PM Filters ( 1 ) Views Map" at bounding box center [333, 51] width 448 height 16
paste input "[PERSON_NAME]"
type input "[PERSON_NAME]"
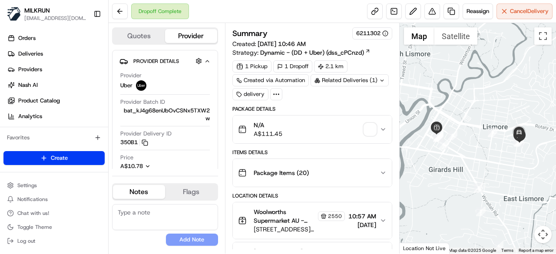
click at [387, 176] on button "Package Items ( 20 )" at bounding box center [312, 173] width 159 height 28
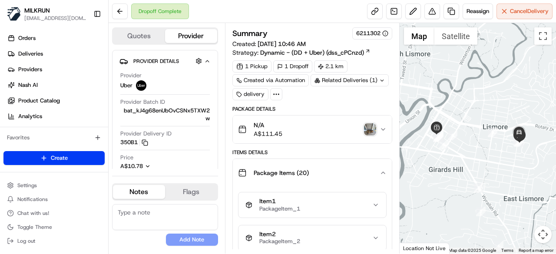
click at [375, 178] on div "Package Items ( 20 )" at bounding box center [309, 172] width 142 height 17
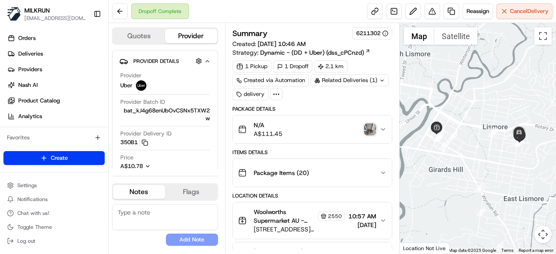
click at [384, 133] on button "N/A A$111.45" at bounding box center [312, 130] width 159 height 28
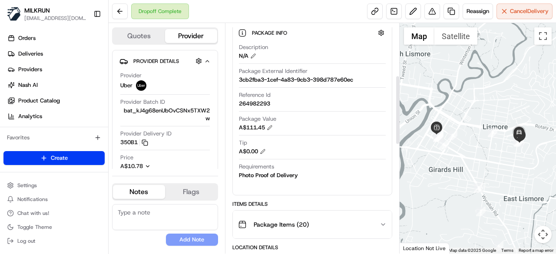
scroll to position [174, 0]
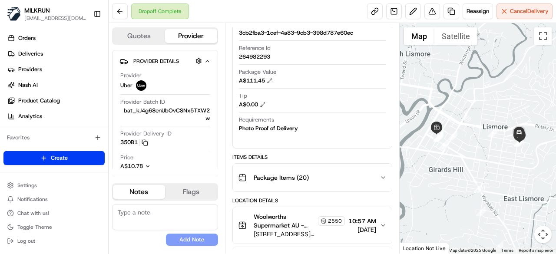
click at [364, 176] on div "Package Items ( 20 )" at bounding box center [309, 177] width 142 height 17
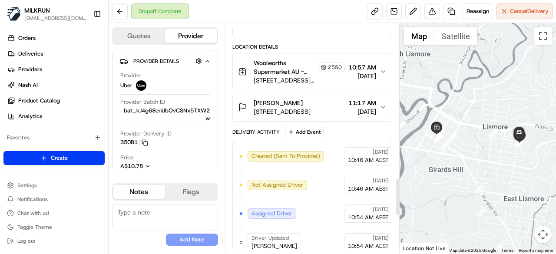
scroll to position [956, 0]
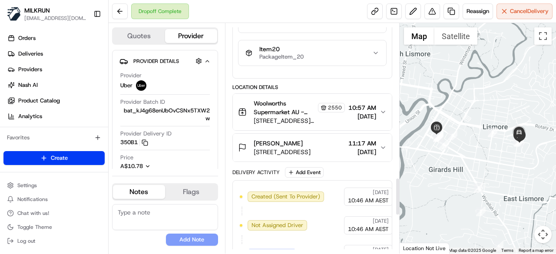
click at [375, 118] on button "Woolworths Supermarket AU - Lismore Central Store Manager 2550 36-44 Carrington…" at bounding box center [312, 112] width 159 height 36
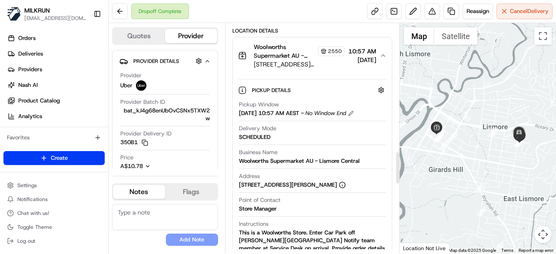
scroll to position [912, 0]
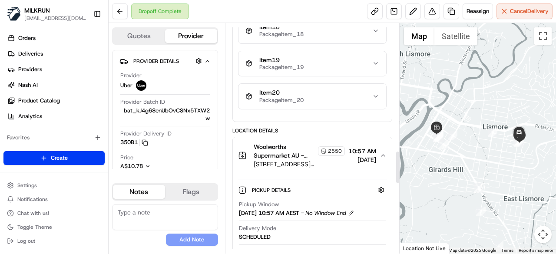
click at [381, 153] on button "Woolworths Supermarket AU - Lismore Central Store Manager 2550 36-44 Carrington…" at bounding box center [312, 155] width 159 height 36
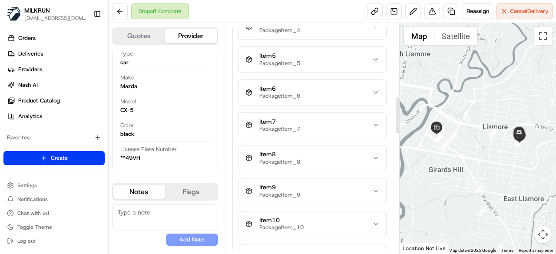
scroll to position [195, 0]
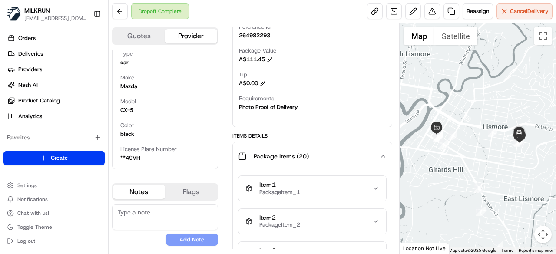
click at [377, 153] on div "Package Items ( 20 )" at bounding box center [309, 156] width 142 height 17
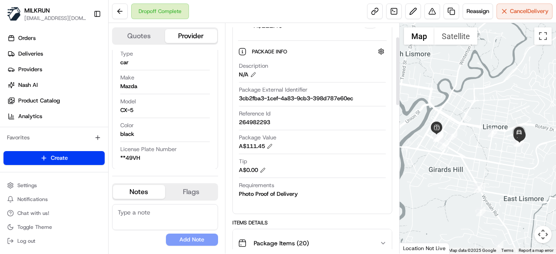
scroll to position [0, 0]
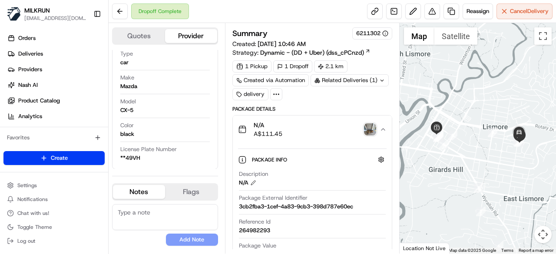
click at [384, 80] on div "Related Deliveries (1)" at bounding box center [350, 80] width 78 height 12
click at [388, 61] on div "1 Pickup 1 Dropoff 2.1 km Created via Automation Related Deliveries (1) delivery" at bounding box center [312, 80] width 160 height 40
click at [375, 133] on img "button" at bounding box center [370, 129] width 12 height 12
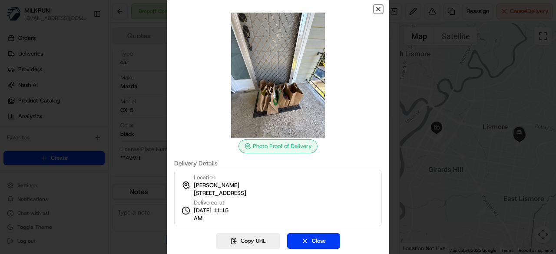
click at [376, 10] on icon "button" at bounding box center [378, 9] width 7 height 7
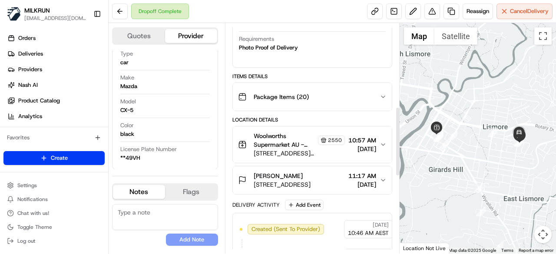
scroll to position [227, 0]
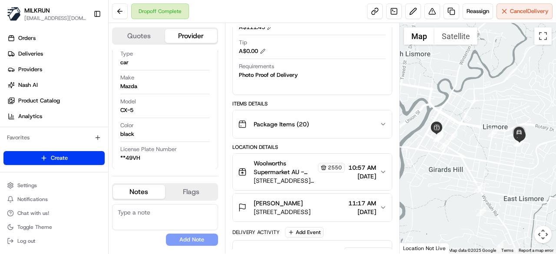
click at [348, 119] on div "Package Items ( 20 )" at bounding box center [309, 124] width 142 height 17
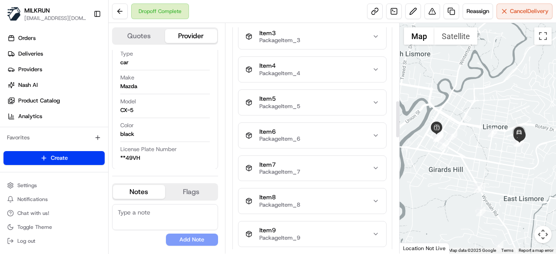
scroll to position [271, 0]
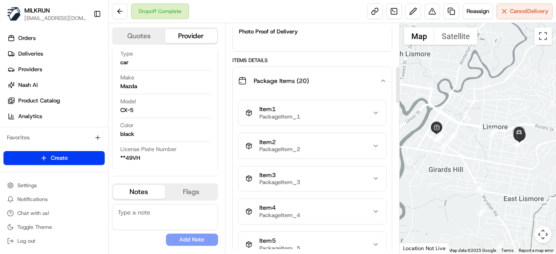
click at [371, 109] on div "Item 1 PackageItem_1" at bounding box center [309, 113] width 127 height 15
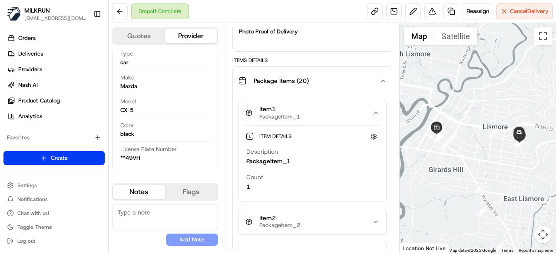
click at [371, 109] on div "Item 1 PackageItem_1" at bounding box center [309, 113] width 127 height 15
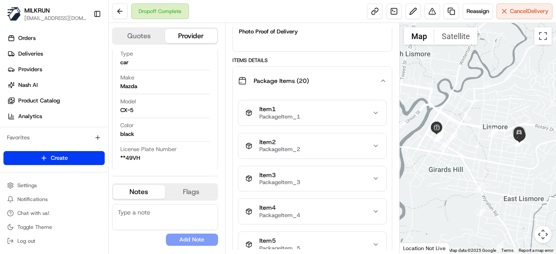
click at [380, 80] on icon "button" at bounding box center [383, 80] width 7 height 7
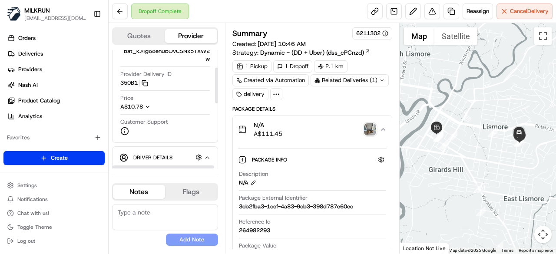
scroll to position [0, 0]
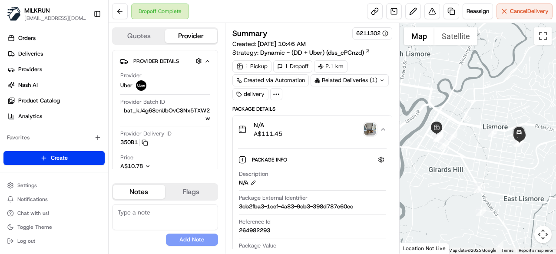
click at [383, 124] on button "N/A A$111.45" at bounding box center [312, 130] width 159 height 28
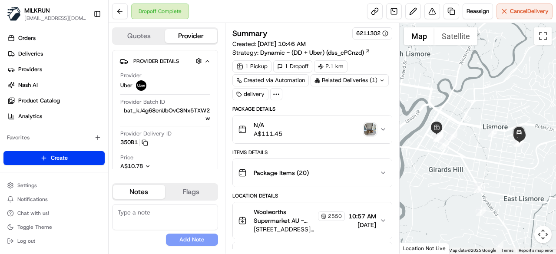
click at [274, 93] on icon at bounding box center [276, 94] width 8 height 8
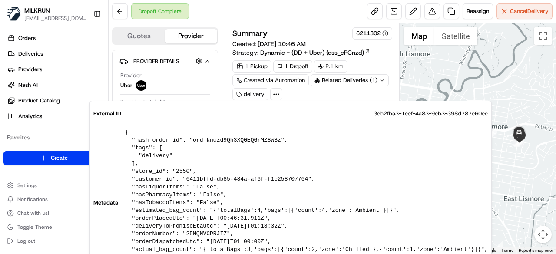
click at [456, 86] on div at bounding box center [478, 138] width 157 height 231
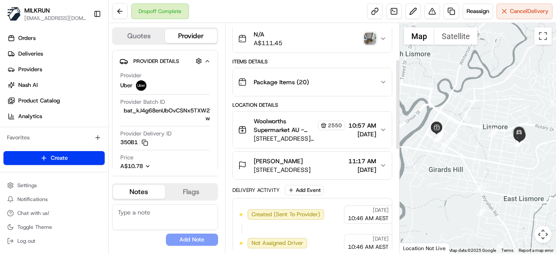
scroll to position [93, 0]
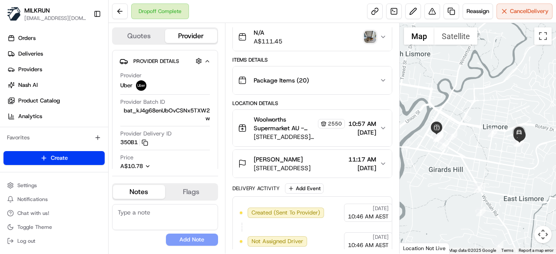
click at [380, 136] on div "Woolworths Supermarket AU - Lismore Central Store Manager 2550 36-44 Carrington…" at bounding box center [309, 128] width 142 height 26
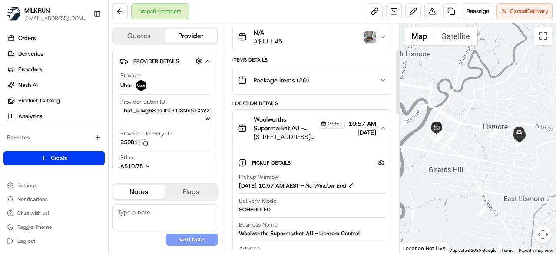
click at [379, 118] on div "Woolworths Supermarket AU - Lismore Central Store Manager 2550 36-44 Carrington…" at bounding box center [309, 128] width 142 height 26
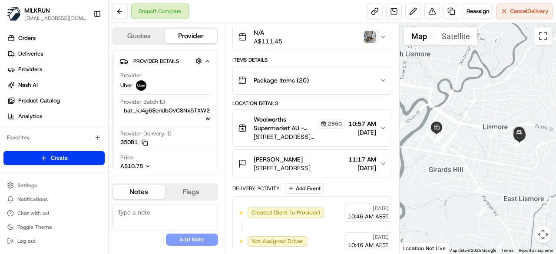
click at [373, 86] on div "Package Items ( 20 )" at bounding box center [309, 80] width 142 height 17
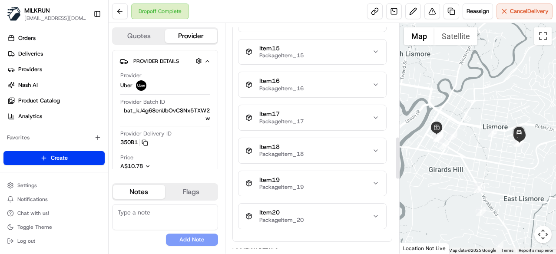
scroll to position [657, 0]
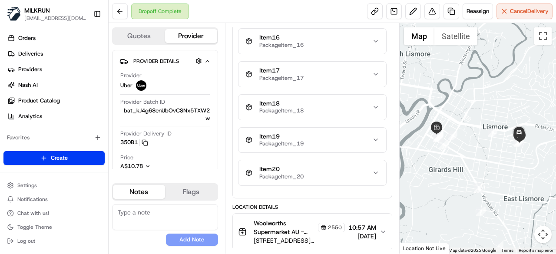
click at [354, 174] on button "Item 20 PackageItem_20" at bounding box center [313, 172] width 148 height 25
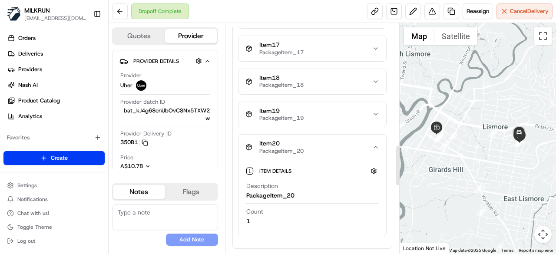
scroll to position [701, 0]
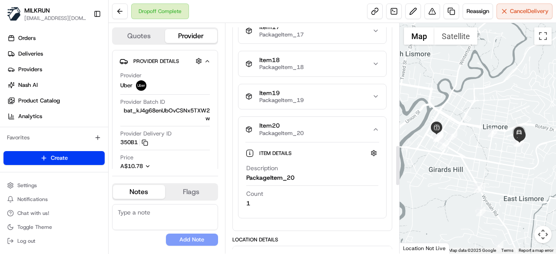
click at [381, 124] on button "Item 20 PackageItem_20" at bounding box center [313, 129] width 148 height 25
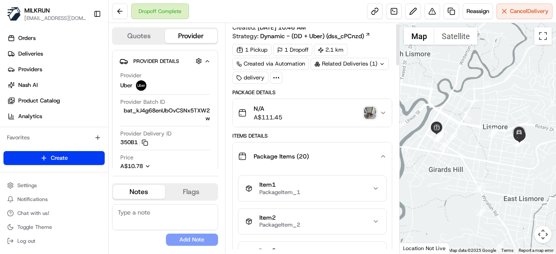
scroll to position [6, 0]
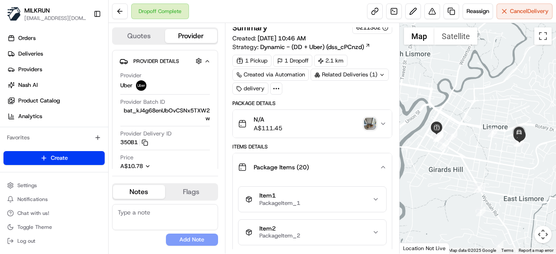
click at [387, 166] on button "Package Items ( 20 )" at bounding box center [312, 167] width 159 height 28
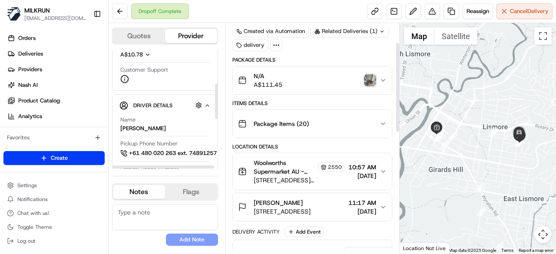
scroll to position [130, 0]
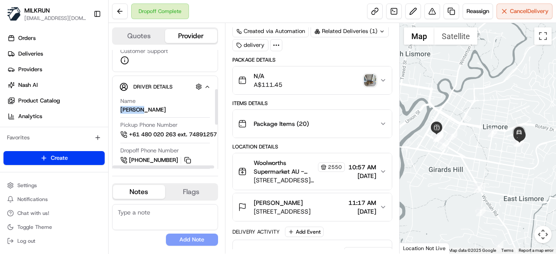
drag, startPoint x: 158, startPoint y: 109, endPoint x: 121, endPoint y: 107, distance: 37.0
click at [121, 107] on div "Name PHAN L." at bounding box center [165, 105] width 90 height 17
copy div "PHAN L."
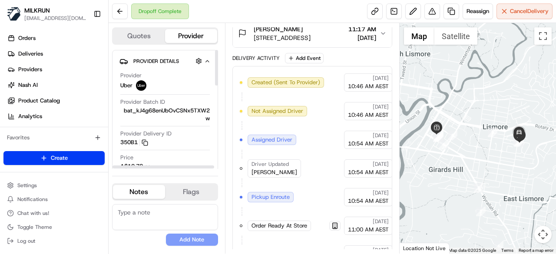
scroll to position [0, 0]
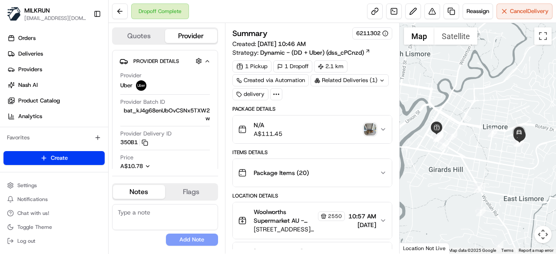
click at [351, 76] on div "Related Deliveries (1)" at bounding box center [350, 80] width 78 height 12
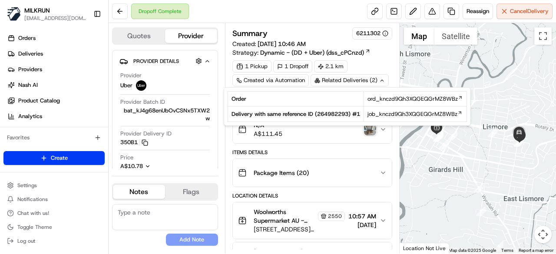
click at [351, 76] on div "Related Deliveries (2)" at bounding box center [350, 80] width 78 height 12
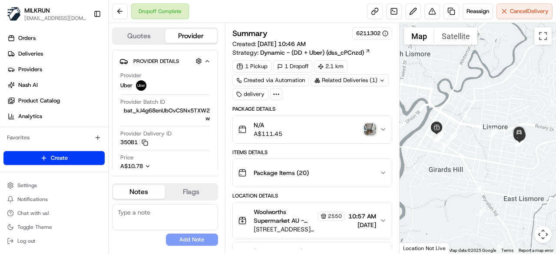
click at [274, 94] on circle at bounding box center [274, 94] width 1 height 1
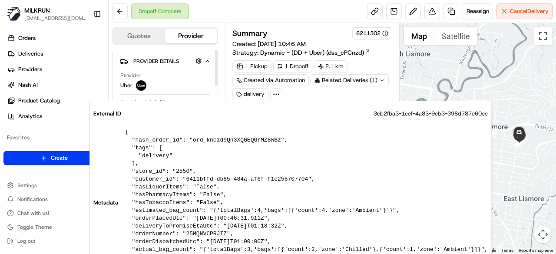
click at [261, 8] on div "Dropoff Complete Reassign Cancel Delivery" at bounding box center [333, 11] width 448 height 23
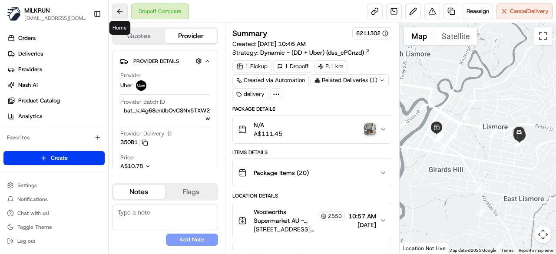
click at [115, 10] on button at bounding box center [120, 11] width 16 height 16
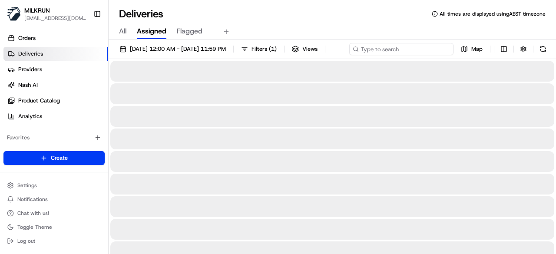
click at [415, 46] on input at bounding box center [401, 49] width 104 height 12
paste input "Skyla Anderson"
click at [349, 55] on input "Skyla Anderson" at bounding box center [401, 49] width 104 height 12
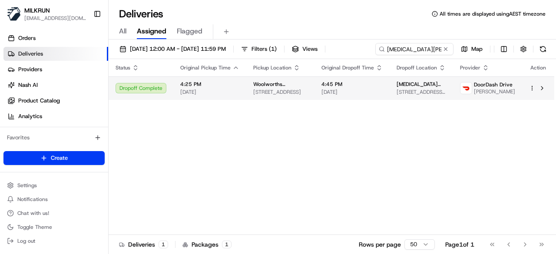
click at [314, 102] on div "Status Original Pickup Time Pickup Location Original Dropoff Time Dropoff Locat…" at bounding box center [332, 147] width 446 height 176
click at [397, 85] on span "Skyla Anderson" at bounding box center [422, 84] width 50 height 7
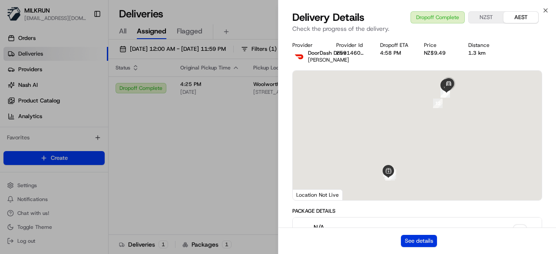
click at [424, 239] on button "See details" at bounding box center [419, 241] width 36 height 12
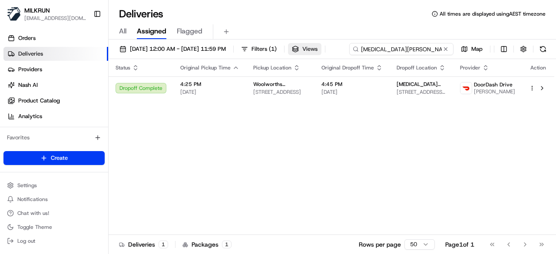
drag, startPoint x: 432, startPoint y: 46, endPoint x: 335, endPoint y: 46, distance: 97.3
click at [335, 46] on div "16/08/2025 12:00 AM - 16/08/2025 11:59 PM Filters ( 1 ) Views Skyla Anderson Map" at bounding box center [333, 51] width 448 height 16
drag, startPoint x: 192, startPoint y: 65, endPoint x: 62, endPoint y: 64, distance: 130.4
click at [62, 64] on div "MILKRUN kperera1@woolworths.com.au Toggle Sidebar Orders Deliveries Providers N…" at bounding box center [278, 127] width 556 height 254
click at [278, 143] on div "Status Original Pickup Time Pickup Location Original Dropoff Time Dropoff Locat…" at bounding box center [332, 147] width 446 height 176
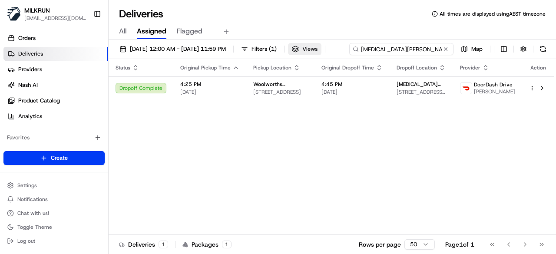
drag, startPoint x: 431, startPoint y: 50, endPoint x: 335, endPoint y: 50, distance: 96.5
click at [335, 50] on div "16/08/2025 12:00 AM - 16/08/2025 11:59 PM Filters ( 1 ) Views Skyla Anderson Map" at bounding box center [333, 51] width 448 height 16
drag, startPoint x: 167, startPoint y: 64, endPoint x: 94, endPoint y: 64, distance: 73.0
click at [94, 64] on div "MILKRUN kperera1@woolworths.com.au Toggle Sidebar Orders Deliveries Providers N…" at bounding box center [278, 127] width 556 height 254
paste input
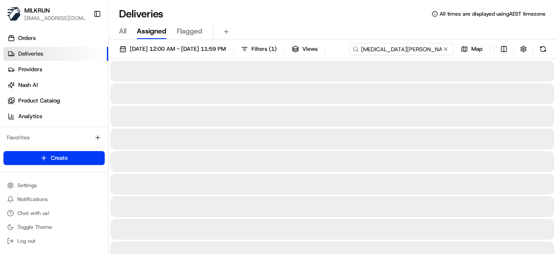
click at [349, 55] on input "Skyla Anderson" at bounding box center [401, 49] width 104 height 12
type input "Skyla Anderson"
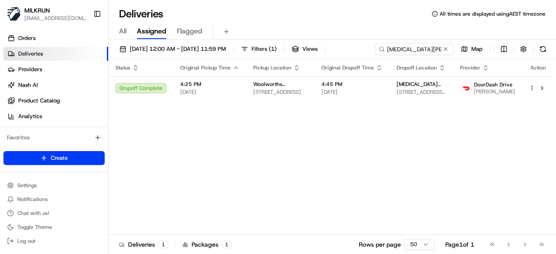
click at [475, 116] on div "Status Original Pickup Time Pickup Location Original Dropoff Time Dropoff Locat…" at bounding box center [332, 147] width 446 height 176
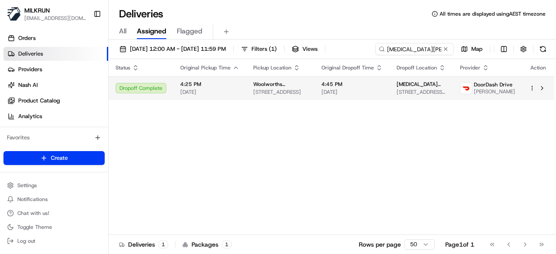
click at [446, 93] on span "5/17 Ethel Benjamin Place, Dunedin North, Otago Region 9016, NZ" at bounding box center [422, 92] width 50 height 7
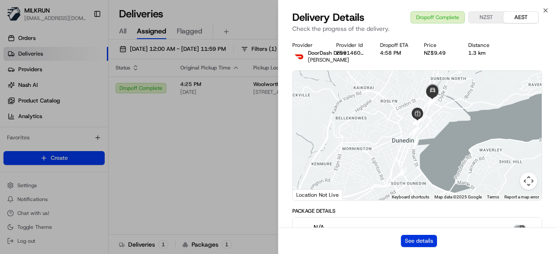
click at [435, 243] on button "See details" at bounding box center [419, 241] width 36 height 12
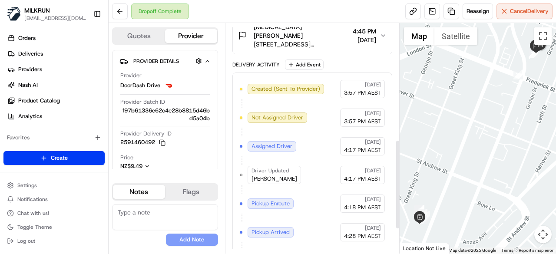
scroll to position [232, 0]
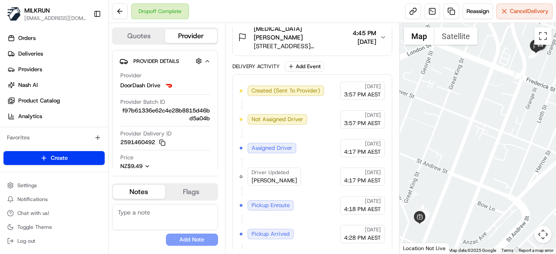
click at [122, 21] on div "Dropoff Complete Reassign Cancel Delivery" at bounding box center [333, 11] width 448 height 23
click at [123, 17] on button at bounding box center [120, 11] width 16 height 16
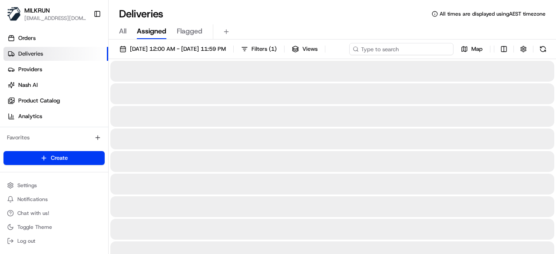
click at [417, 49] on input at bounding box center [401, 49] width 104 height 12
paste input "[PERSON_NAME]"
drag, startPoint x: 129, startPoint y: 65, endPoint x: 150, endPoint y: 77, distance: 24.9
click at [349, 55] on input "[PERSON_NAME]" at bounding box center [401, 49] width 104 height 12
type input "[PERSON_NAME]"
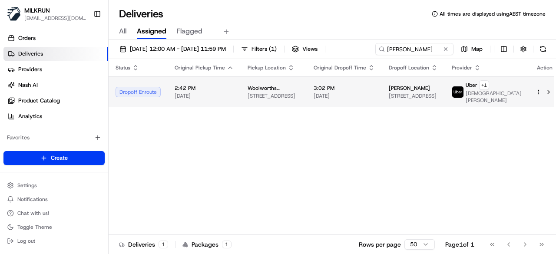
click at [303, 108] on div "Status Original Pickup Time Pickup Location Original Dropoff Time Dropoff Locat…" at bounding box center [335, 147] width 452 height 176
click at [296, 96] on span "[STREET_ADDRESS]" at bounding box center [274, 96] width 52 height 7
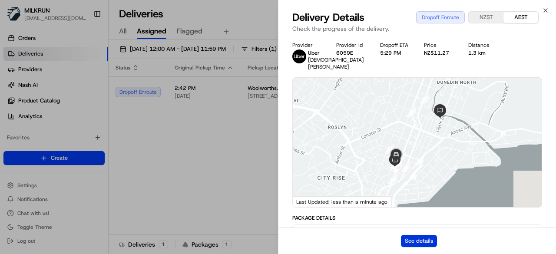
click at [420, 238] on button "See details" at bounding box center [419, 241] width 36 height 12
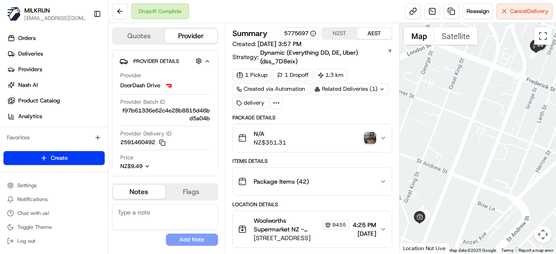
click at [372, 135] on img "button" at bounding box center [370, 138] width 12 height 12
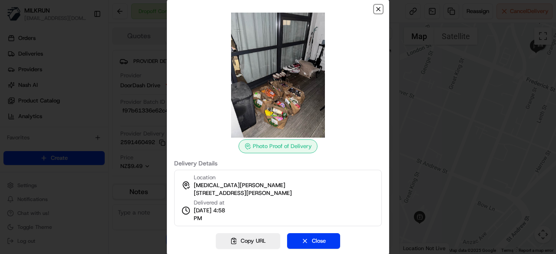
click at [381, 8] on icon "button" at bounding box center [378, 9] width 7 height 7
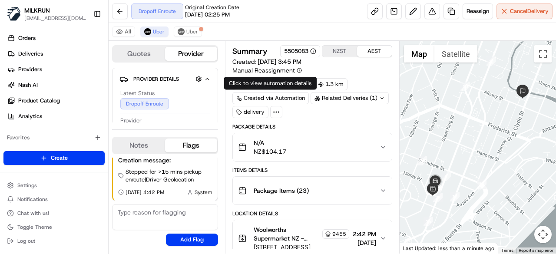
click at [198, 38] on div "All Uber Uber" at bounding box center [333, 32] width 448 height 18
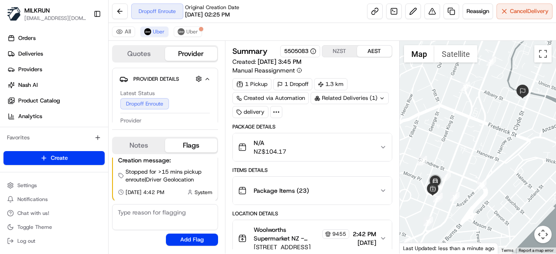
click at [194, 26] on div "All Uber Uber" at bounding box center [333, 32] width 448 height 18
click at [196, 33] on span "Uber" at bounding box center [192, 31] width 12 height 7
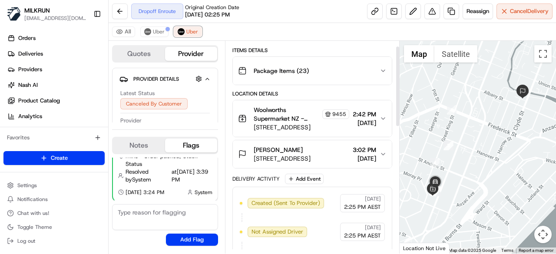
scroll to position [343, 0]
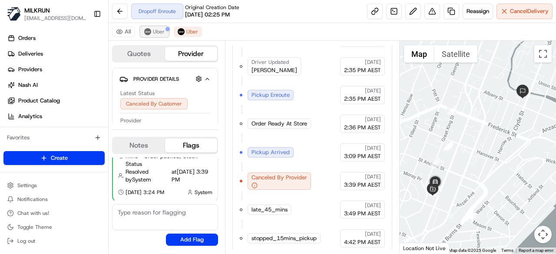
click at [160, 28] on span "Uber" at bounding box center [159, 31] width 12 height 7
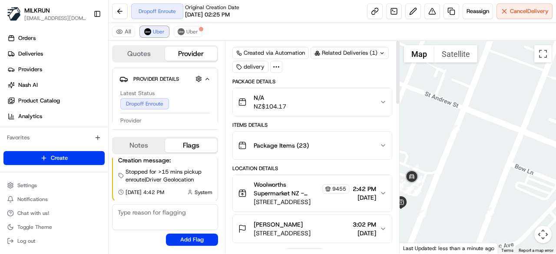
scroll to position [0, 0]
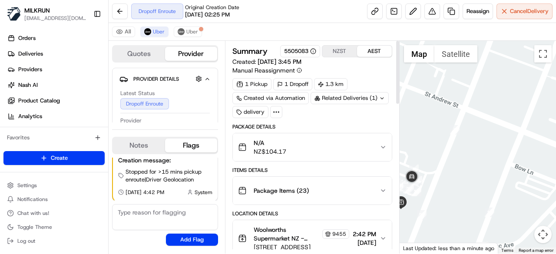
click at [346, 46] on button "NZST" at bounding box center [339, 51] width 35 height 11
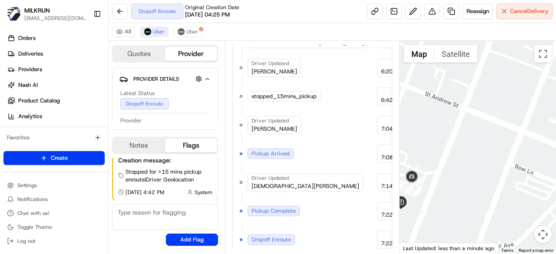
scroll to position [441, 0]
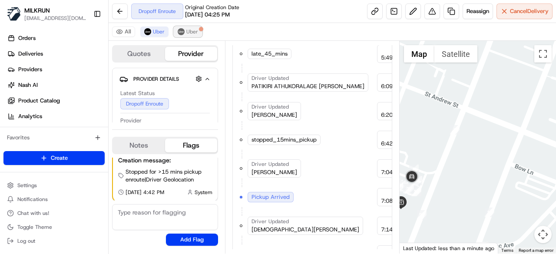
click at [199, 30] on div at bounding box center [201, 29] width 4 height 4
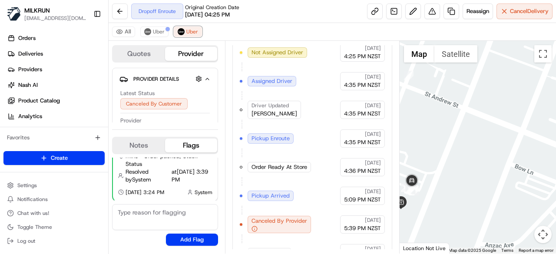
scroll to position [256, 0]
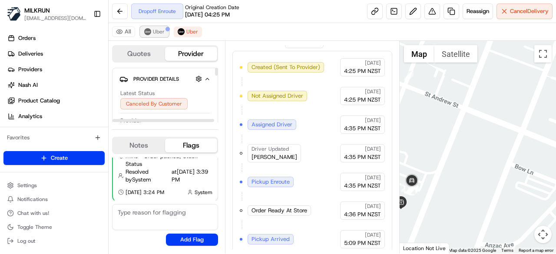
click at [161, 33] on span "Uber" at bounding box center [159, 31] width 12 height 7
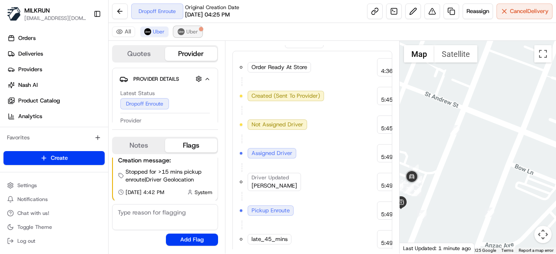
click at [182, 32] on img at bounding box center [181, 31] width 7 height 7
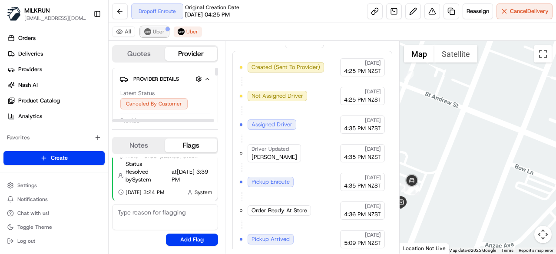
click at [155, 34] on span "Uber" at bounding box center [159, 31] width 12 height 7
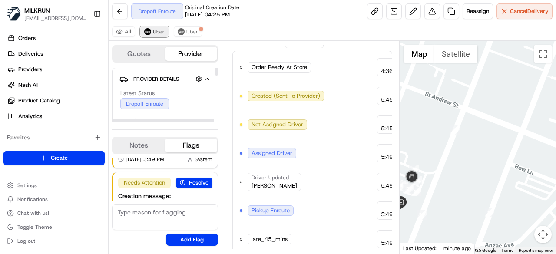
scroll to position [106, 0]
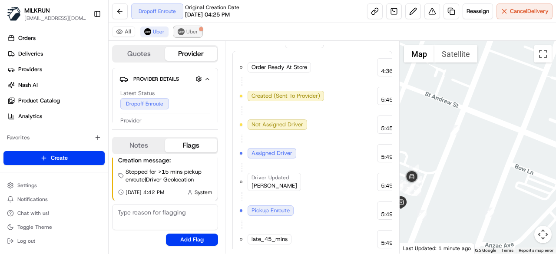
click at [176, 33] on button "Uber" at bounding box center [188, 32] width 28 height 10
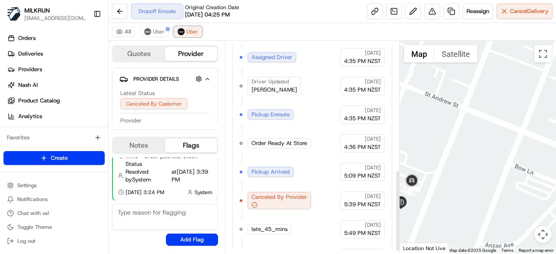
scroll to position [343, 0]
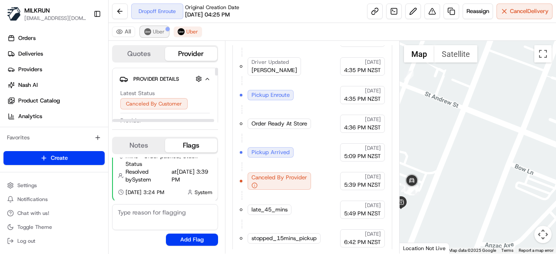
click at [160, 34] on span "Uber" at bounding box center [159, 31] width 12 height 7
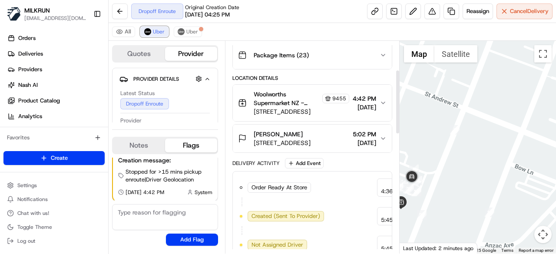
scroll to position [94, 0]
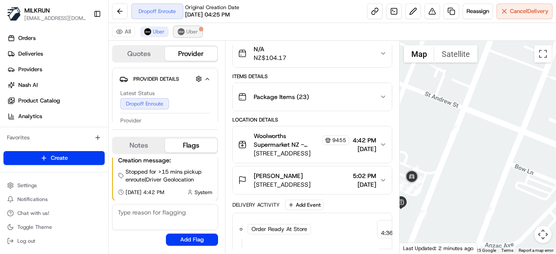
click at [197, 36] on button "Uber" at bounding box center [188, 32] width 28 height 10
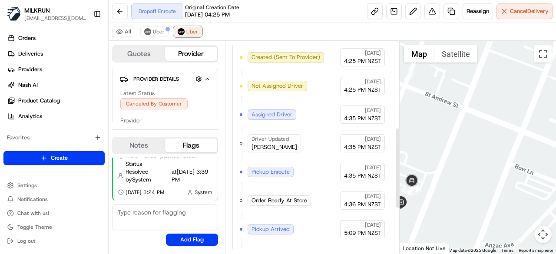
scroll to position [343, 0]
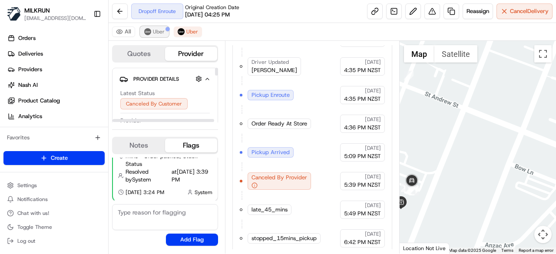
click at [160, 32] on span "Uber" at bounding box center [159, 31] width 12 height 7
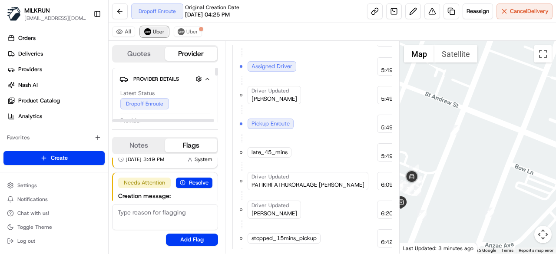
scroll to position [106, 0]
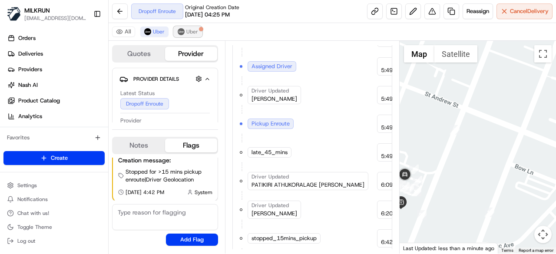
click at [182, 33] on img at bounding box center [181, 31] width 7 height 7
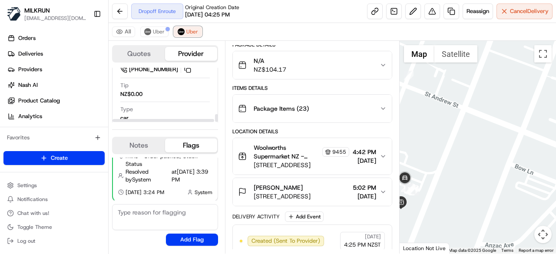
scroll to position [385, 0]
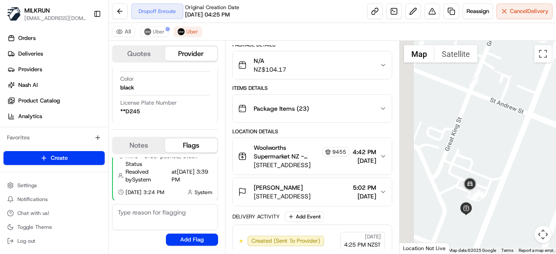
drag, startPoint x: 437, startPoint y: 190, endPoint x: 503, endPoint y: 196, distance: 66.3
click at [503, 196] on div at bounding box center [478, 147] width 157 height 213
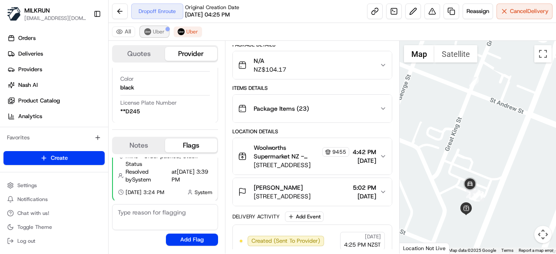
click at [155, 30] on span "Uber" at bounding box center [159, 31] width 12 height 7
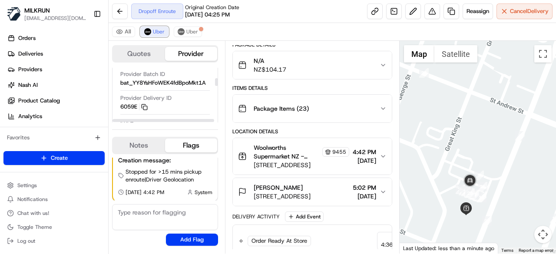
scroll to position [87, 0]
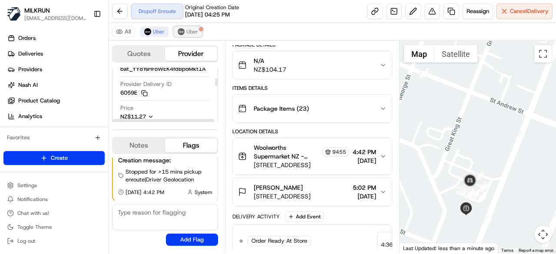
click at [182, 32] on img at bounding box center [181, 31] width 7 height 7
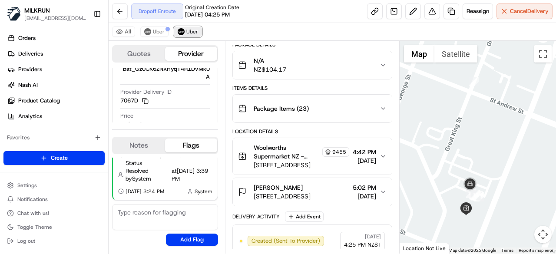
scroll to position [70, 0]
click at [156, 35] on span "Uber" at bounding box center [159, 31] width 12 height 7
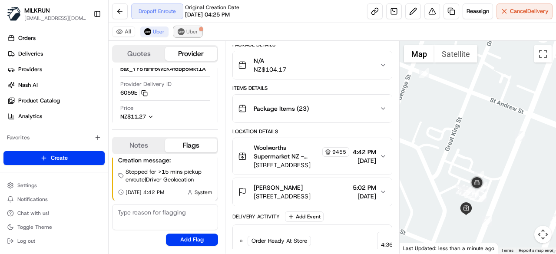
click at [188, 34] on span "Uber" at bounding box center [192, 31] width 12 height 7
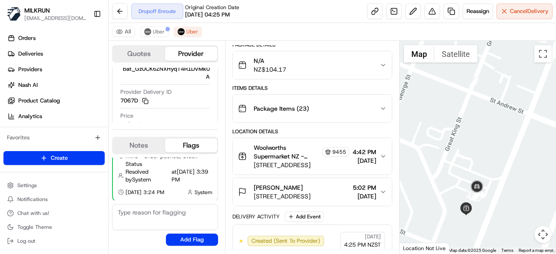
click at [171, 33] on div "All Uber Uber" at bounding box center [333, 32] width 448 height 18
click at [164, 32] on button "Uber" at bounding box center [154, 32] width 28 height 10
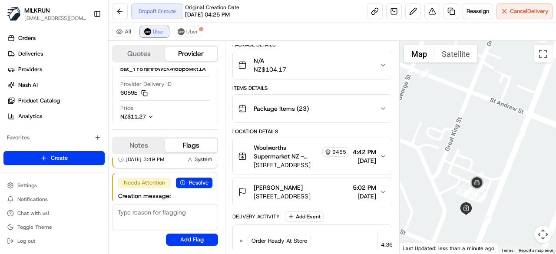
scroll to position [106, 0]
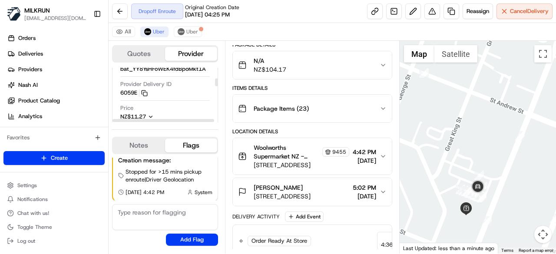
click at [199, 24] on div "All Uber Uber" at bounding box center [333, 32] width 448 height 18
click at [196, 29] on span "Uber" at bounding box center [192, 31] width 12 height 7
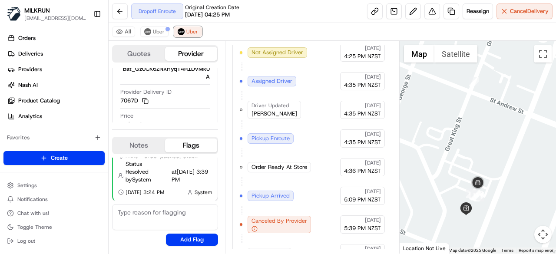
scroll to position [343, 0]
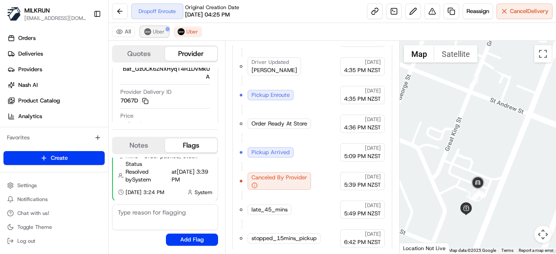
click at [153, 30] on span "Uber" at bounding box center [159, 31] width 12 height 7
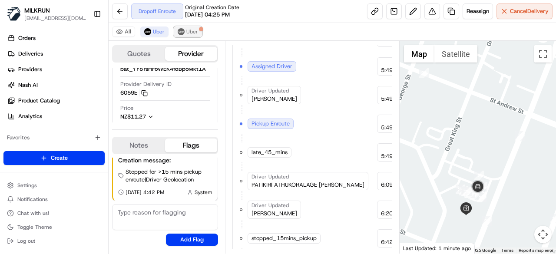
click at [181, 33] on img at bounding box center [181, 31] width 7 height 7
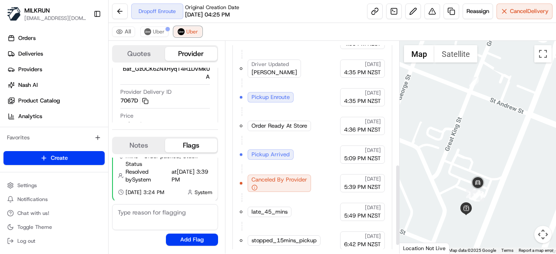
scroll to position [343, 0]
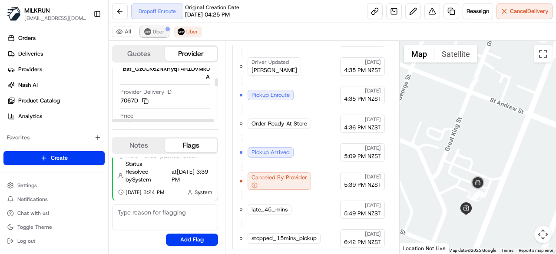
click at [147, 27] on button "Uber" at bounding box center [154, 32] width 28 height 10
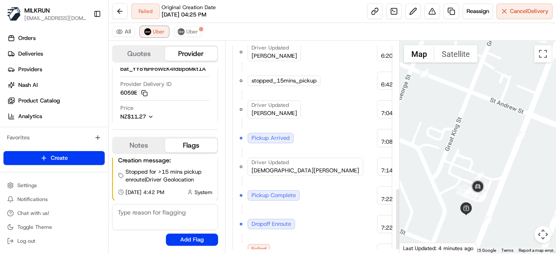
scroll to position [513, 0]
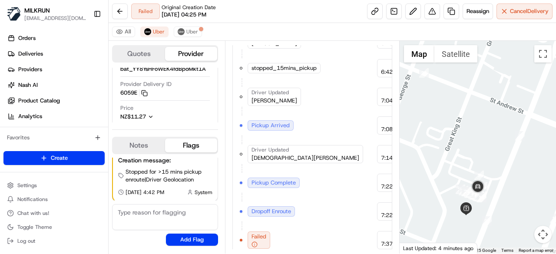
click at [254, 242] on icon "button" at bounding box center [255, 245] width 6 height 6
